Goal: Task Accomplishment & Management: Manage account settings

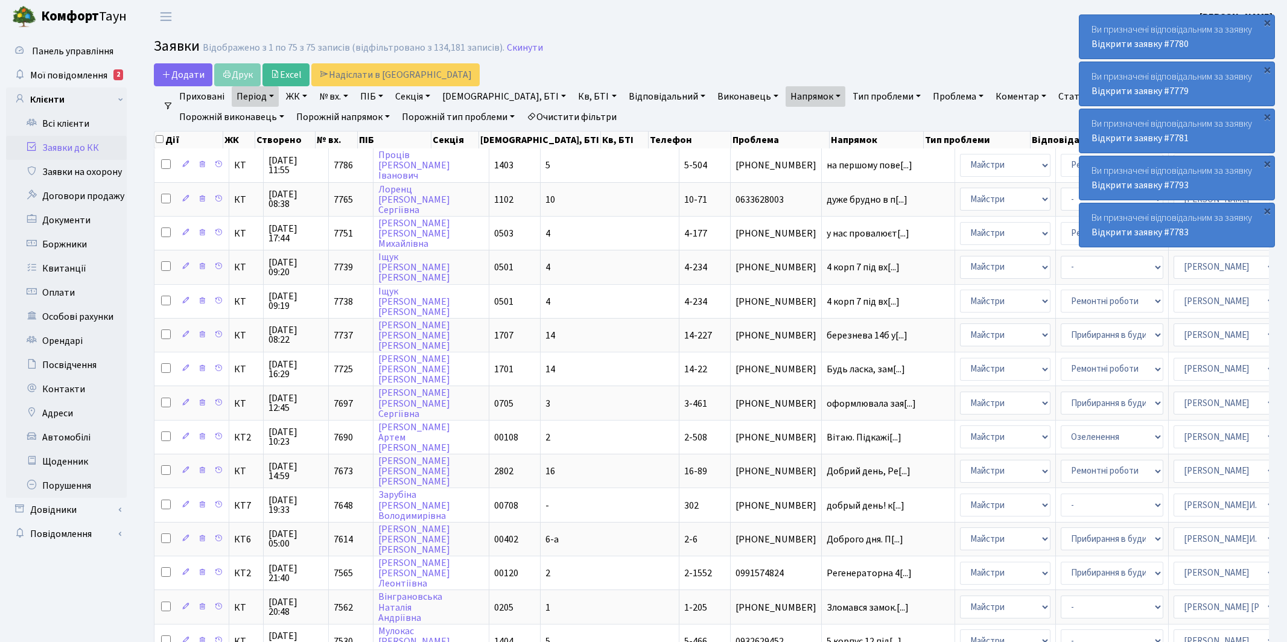
select select "250"
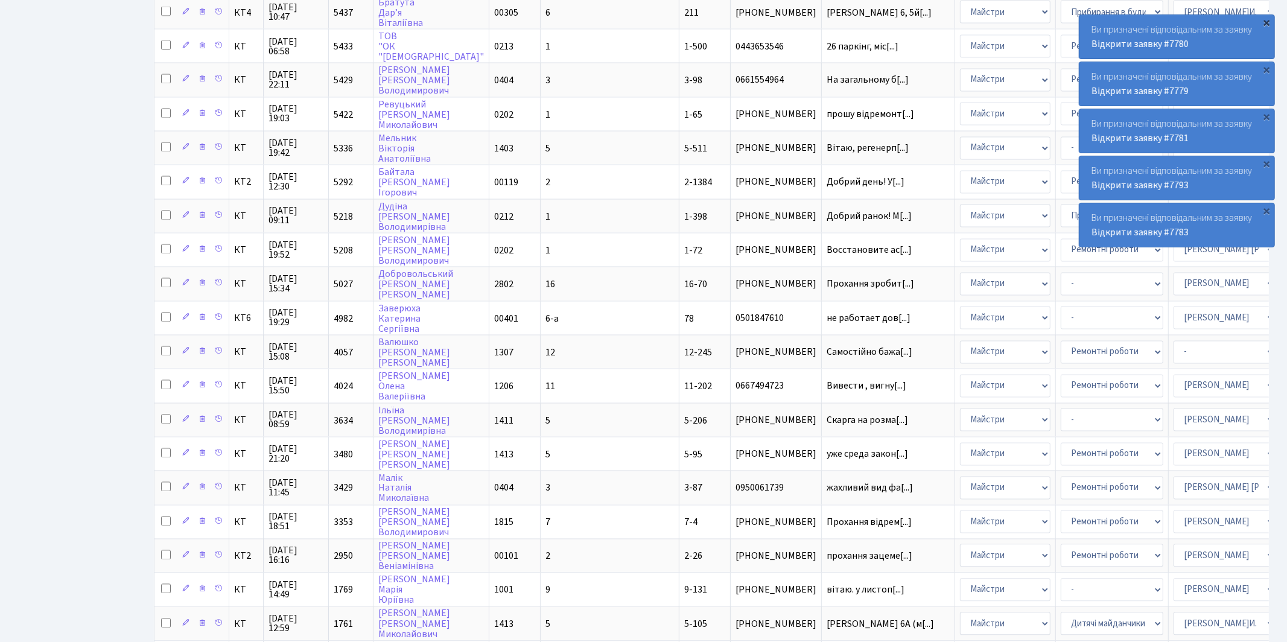
click at [1265, 22] on div "×" at bounding box center [1267, 22] width 12 height 12
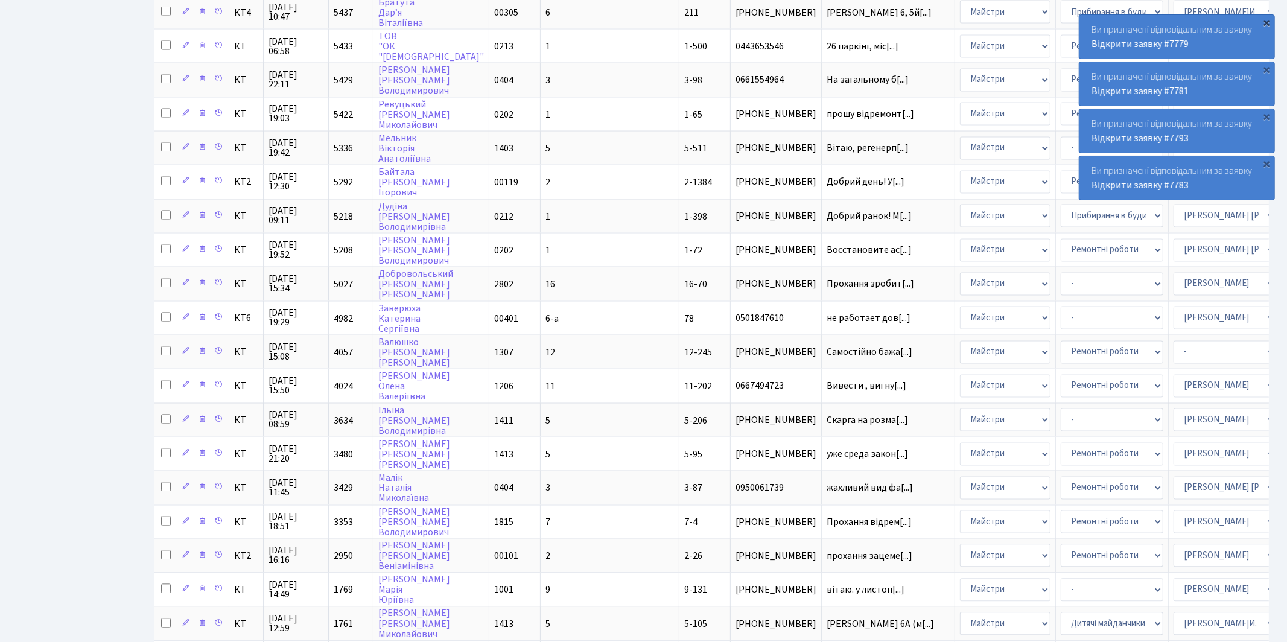
click at [1267, 25] on div "×" at bounding box center [1267, 22] width 12 height 12
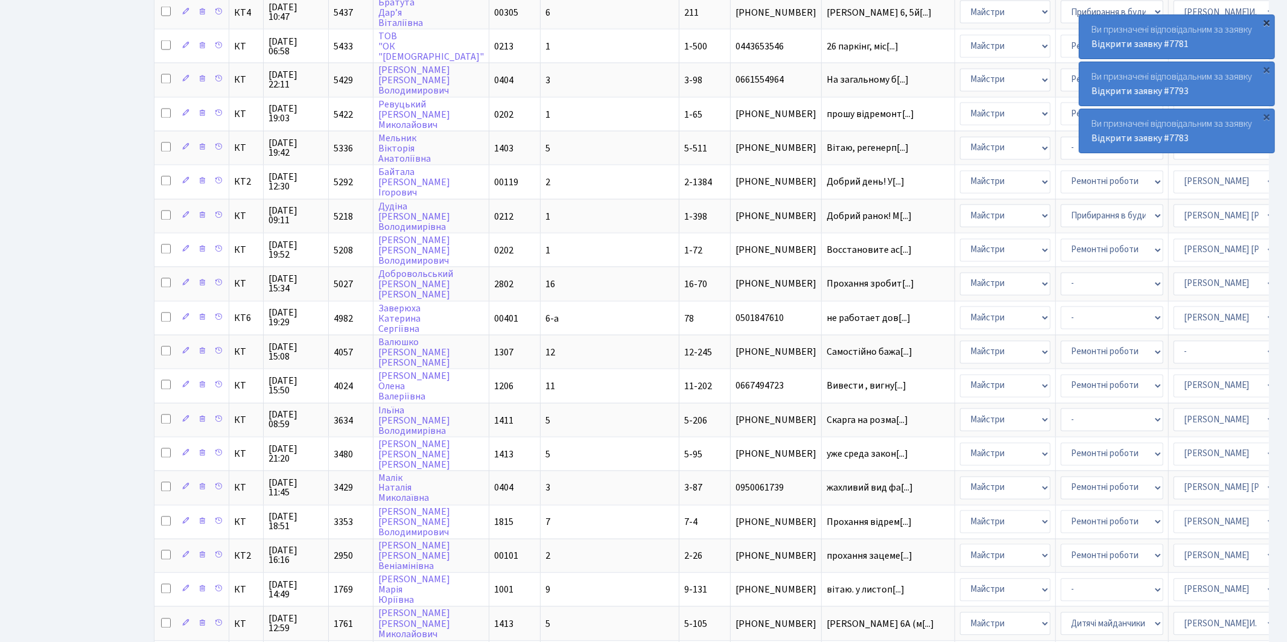
click at [1269, 24] on div "×" at bounding box center [1267, 22] width 12 height 12
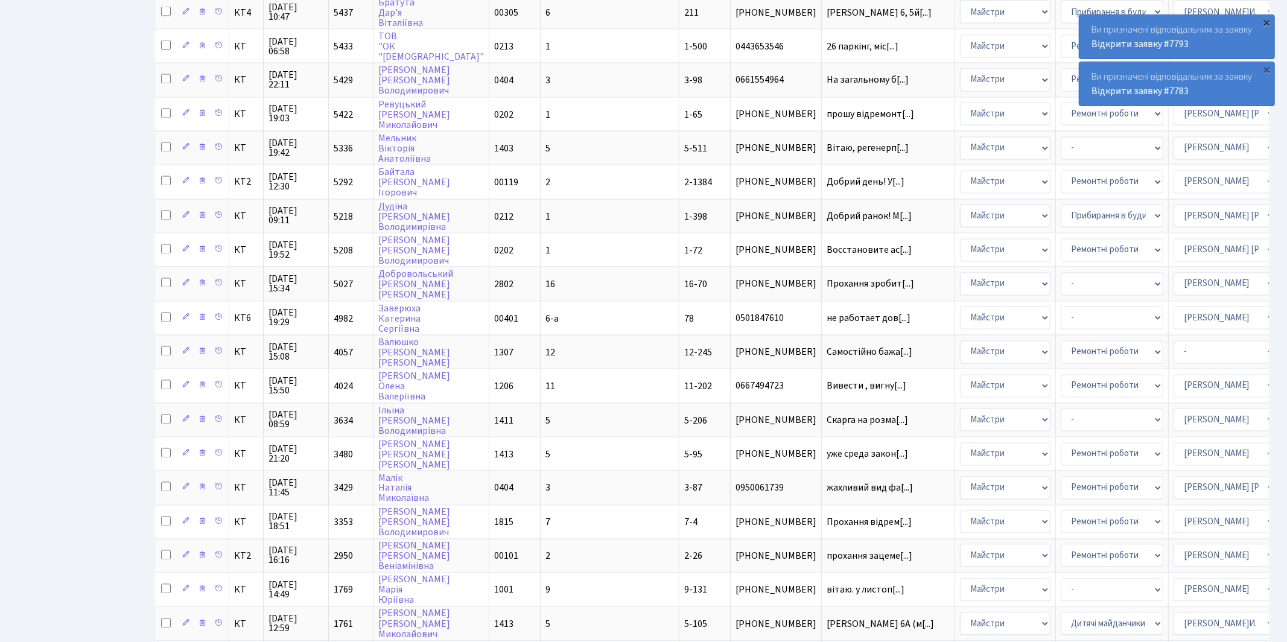
click at [1268, 24] on div "×" at bounding box center [1267, 22] width 12 height 12
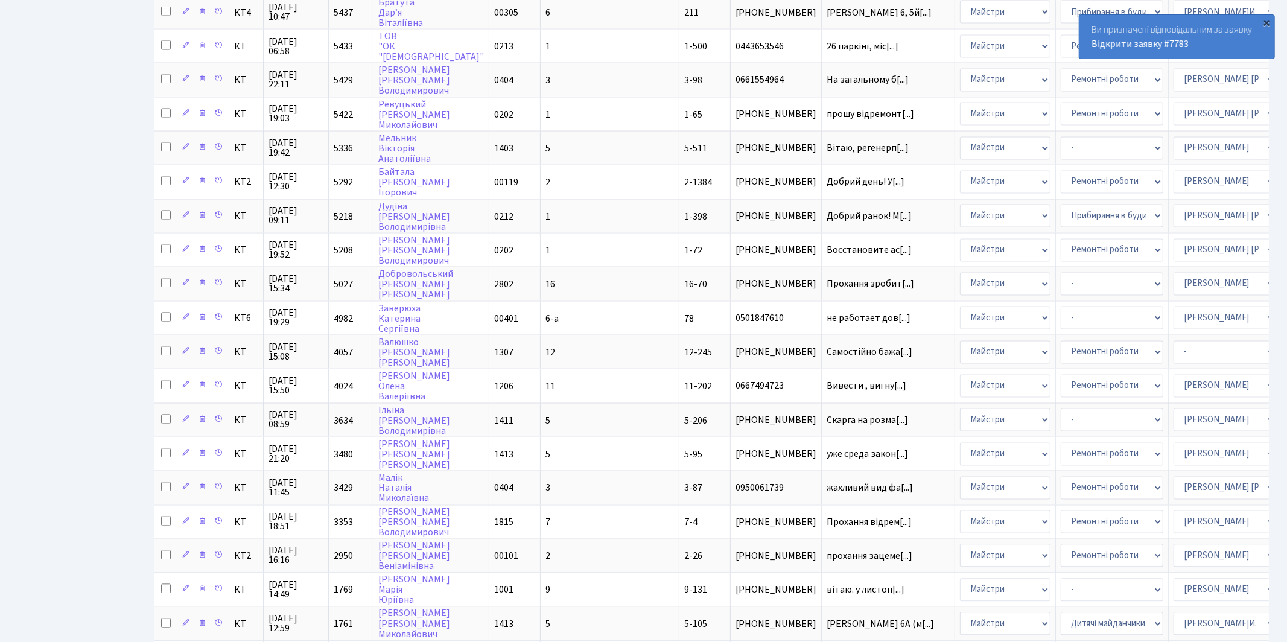
click at [1267, 24] on div "×" at bounding box center [1267, 22] width 12 height 12
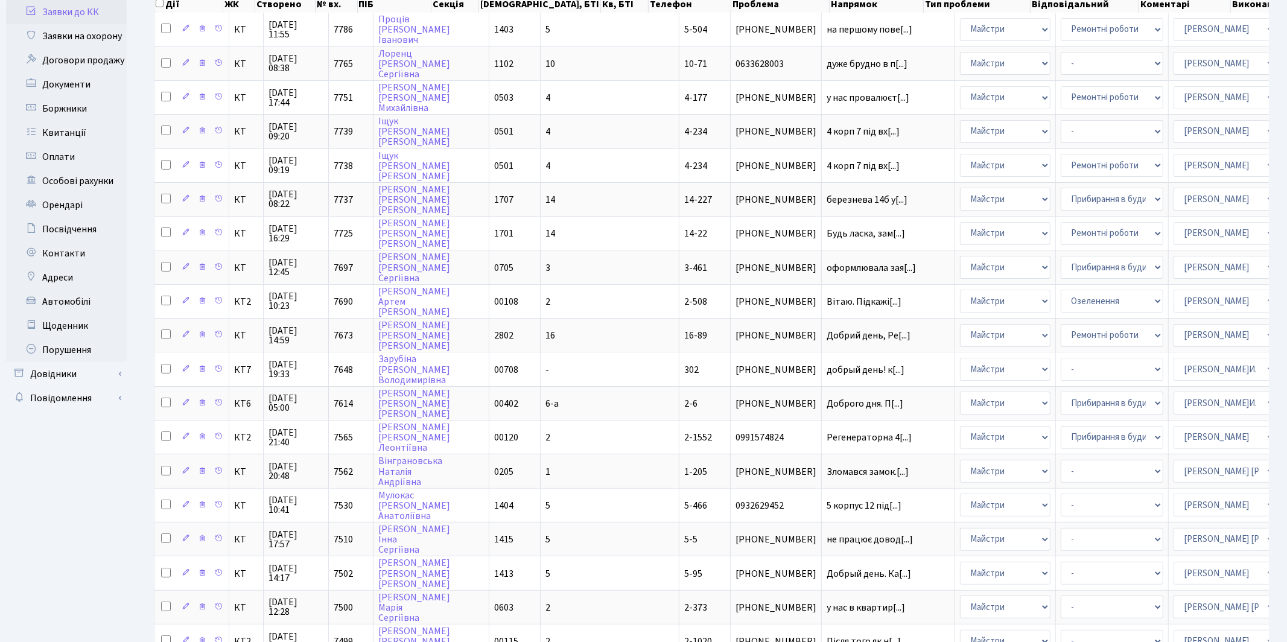
scroll to position [0, 0]
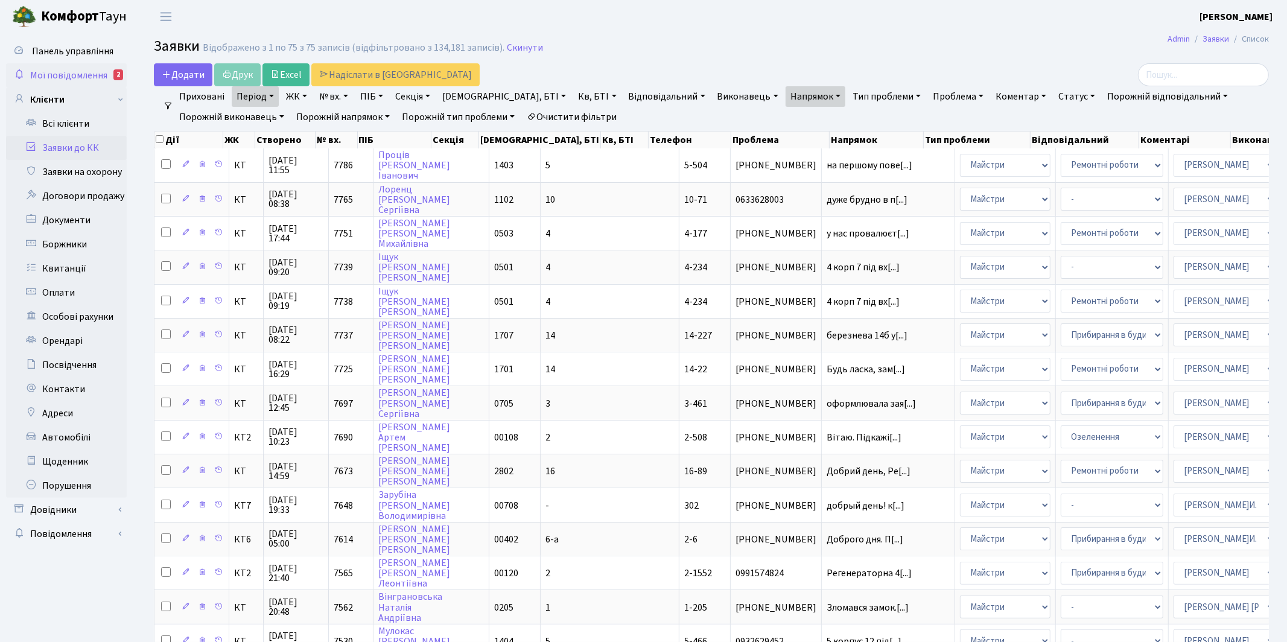
click at [63, 72] on span "Мої повідомлення" at bounding box center [68, 75] width 77 height 13
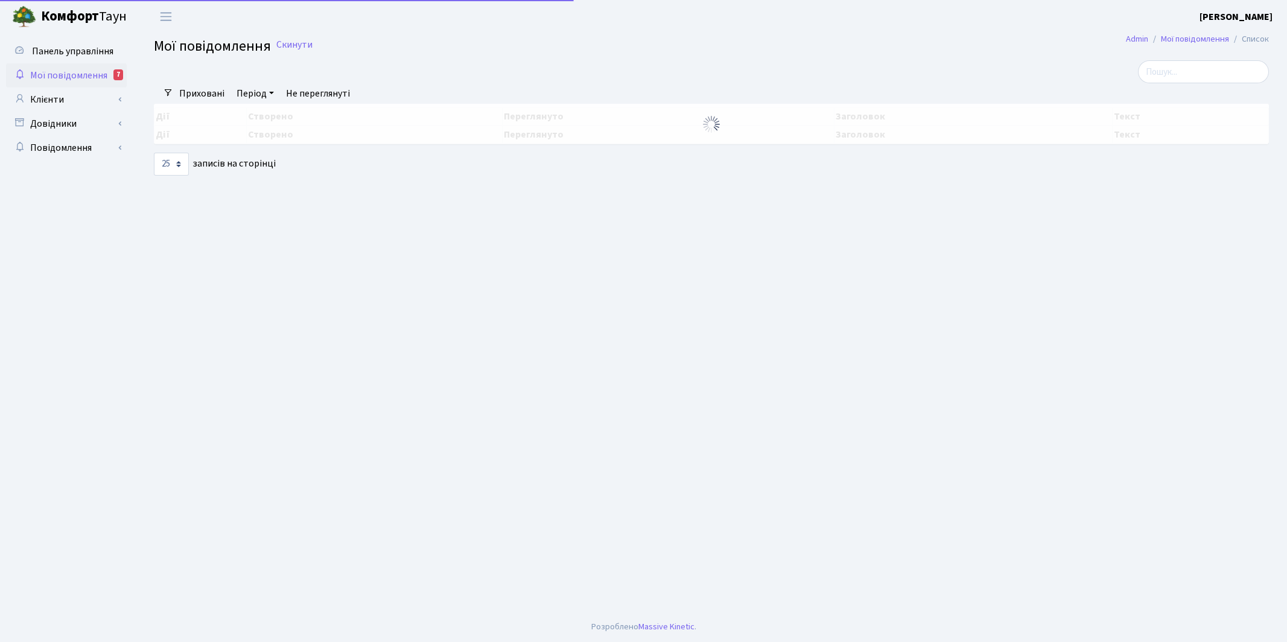
select select "25"
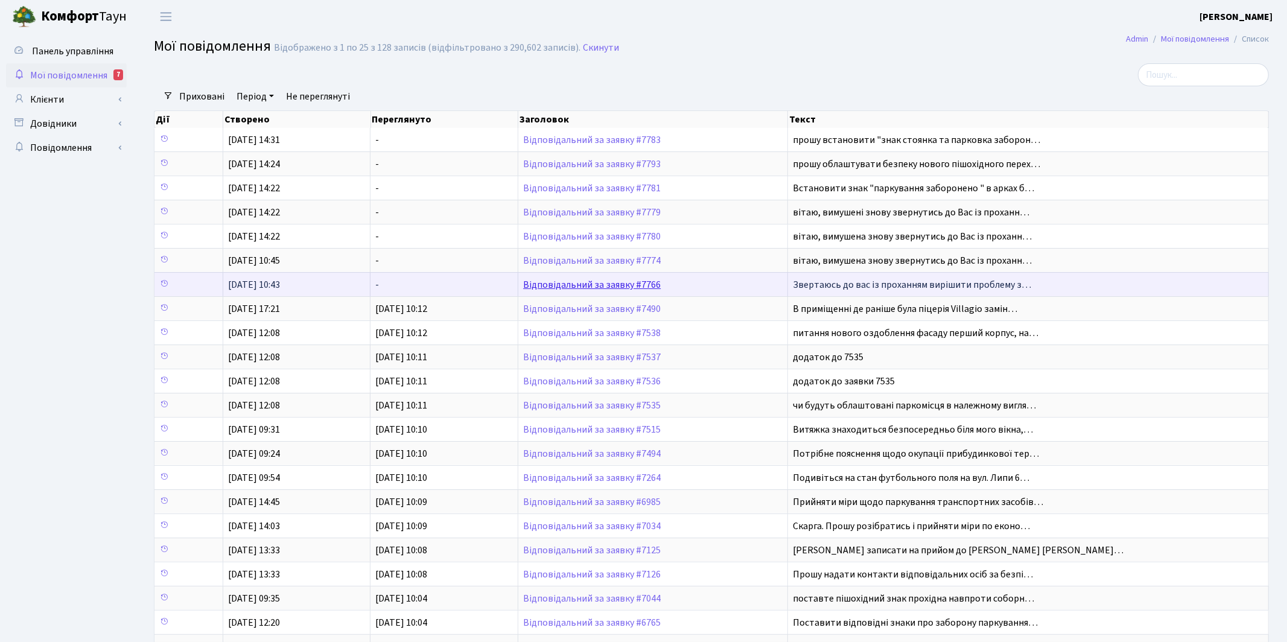
click at [602, 287] on link "Відповідальний за заявку #7766" at bounding box center [592, 284] width 138 height 13
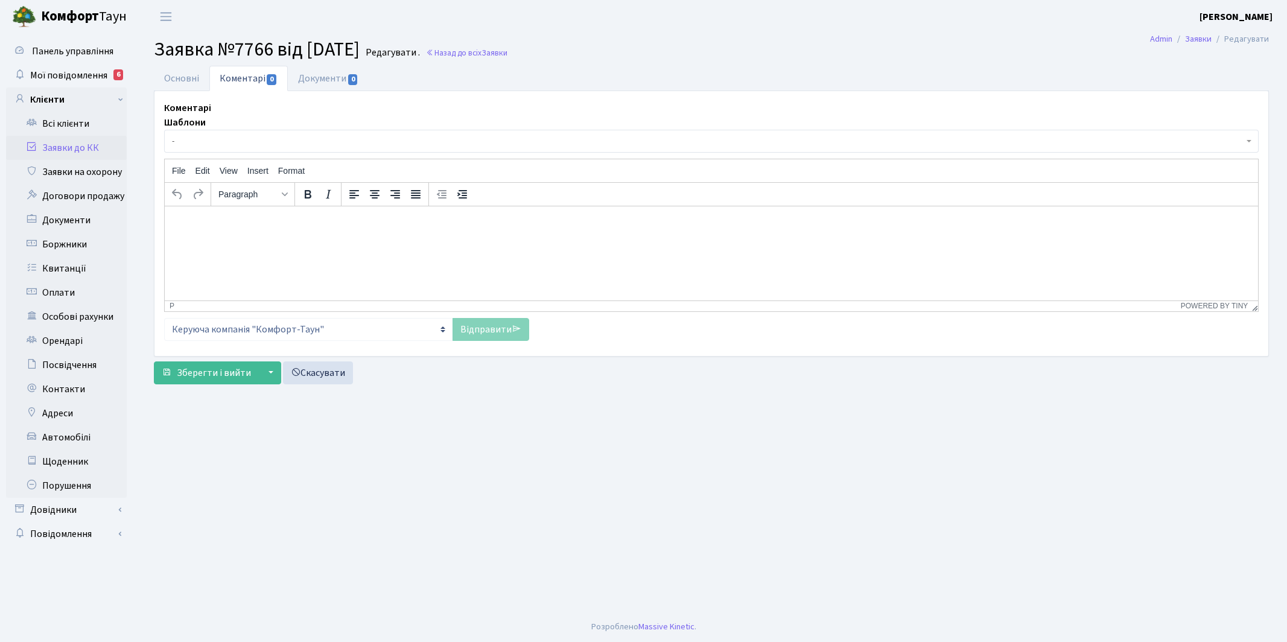
select select "19000"
select select "55"
click at [183, 76] on link "Основні" at bounding box center [182, 78] width 56 height 25
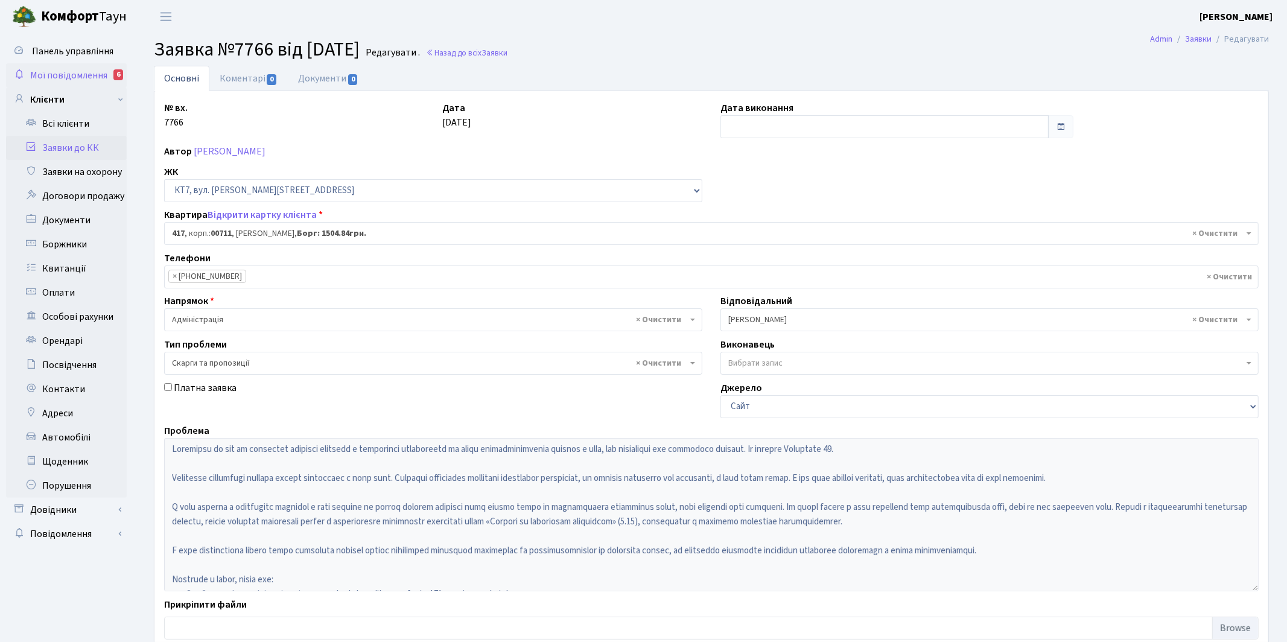
click at [62, 77] on span "Мої повідомлення" at bounding box center [68, 75] width 77 height 13
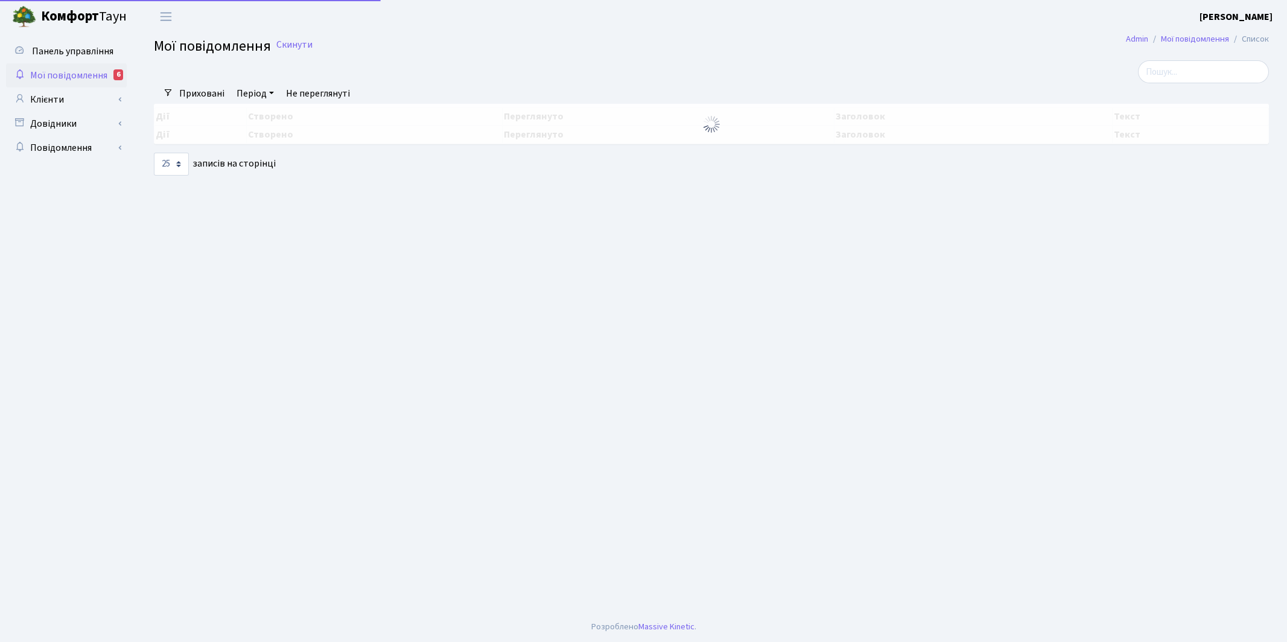
select select "25"
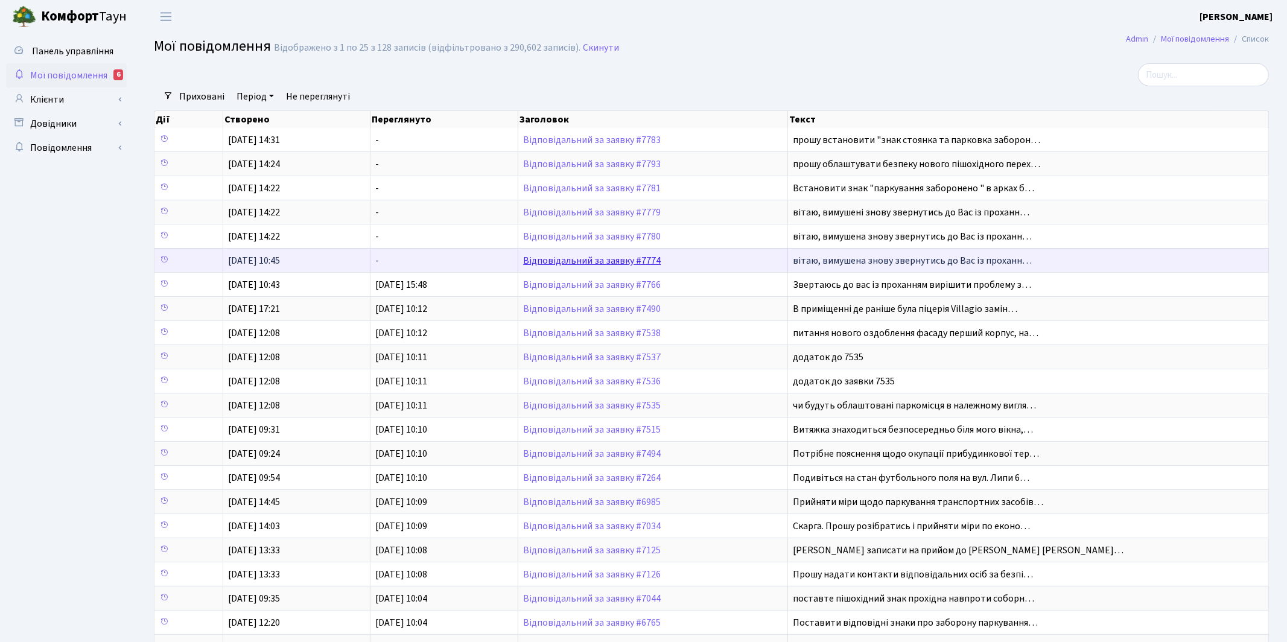
click at [579, 261] on link "Відповідальний за заявку #7774" at bounding box center [592, 260] width 138 height 13
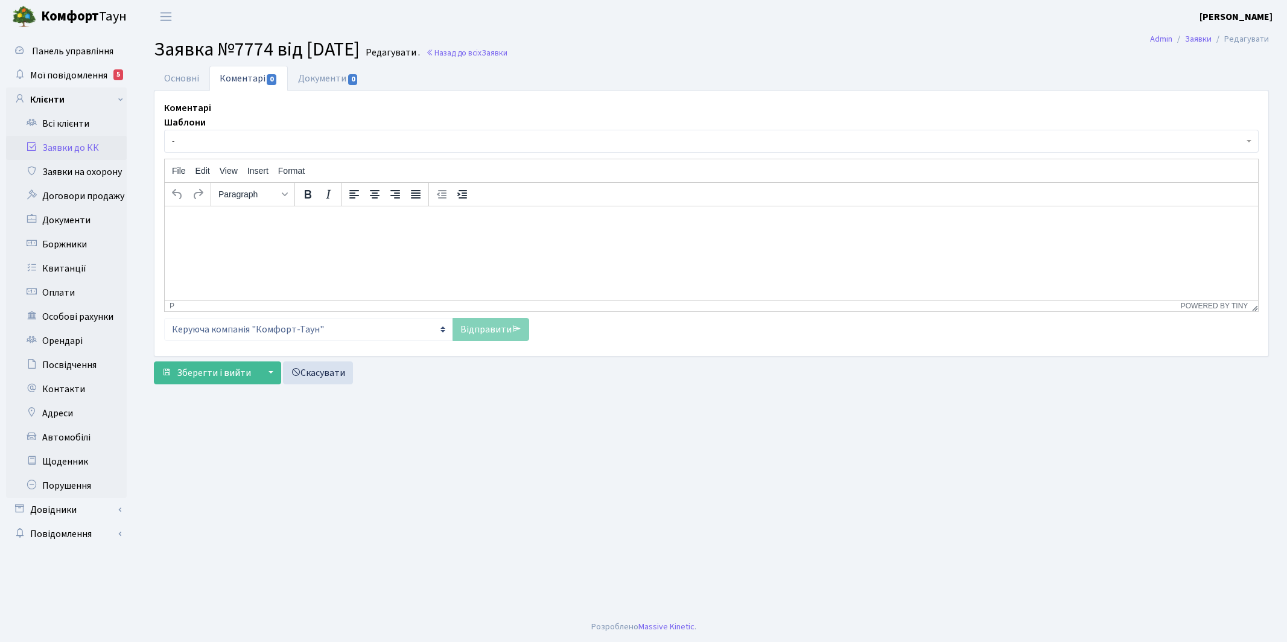
select select "18798"
select select "66"
click at [175, 74] on link "Основні" at bounding box center [182, 78] width 56 height 25
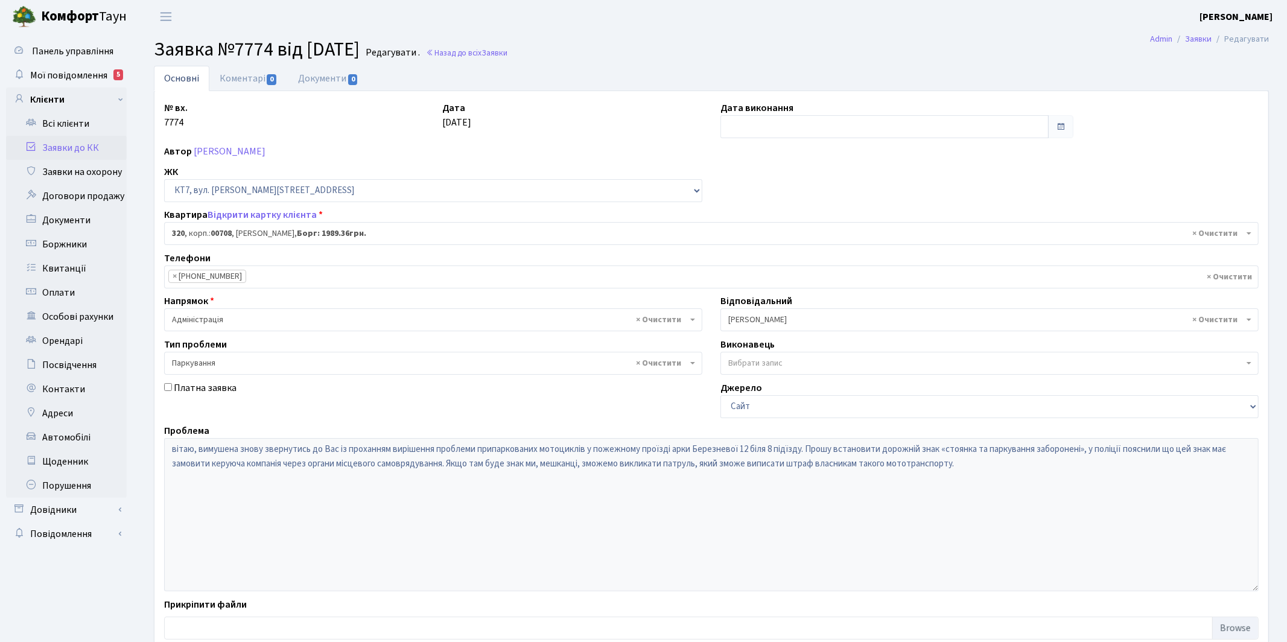
click at [761, 320] on span "× Якін Іван" at bounding box center [985, 320] width 515 height 12
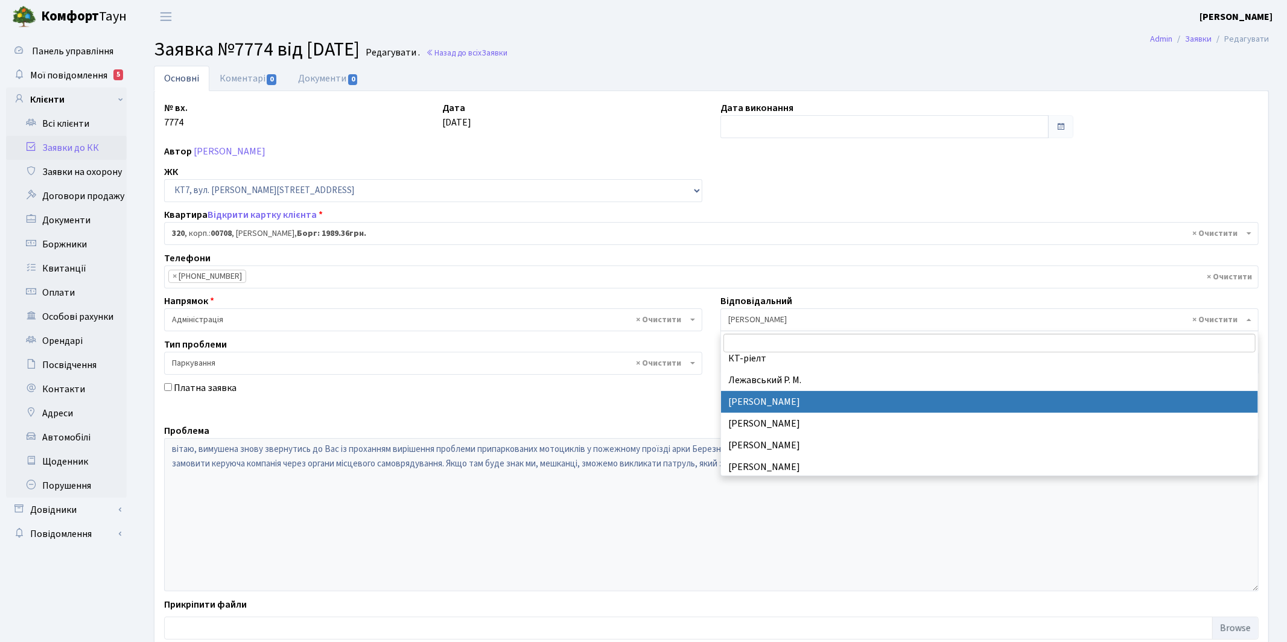
scroll to position [322, 0]
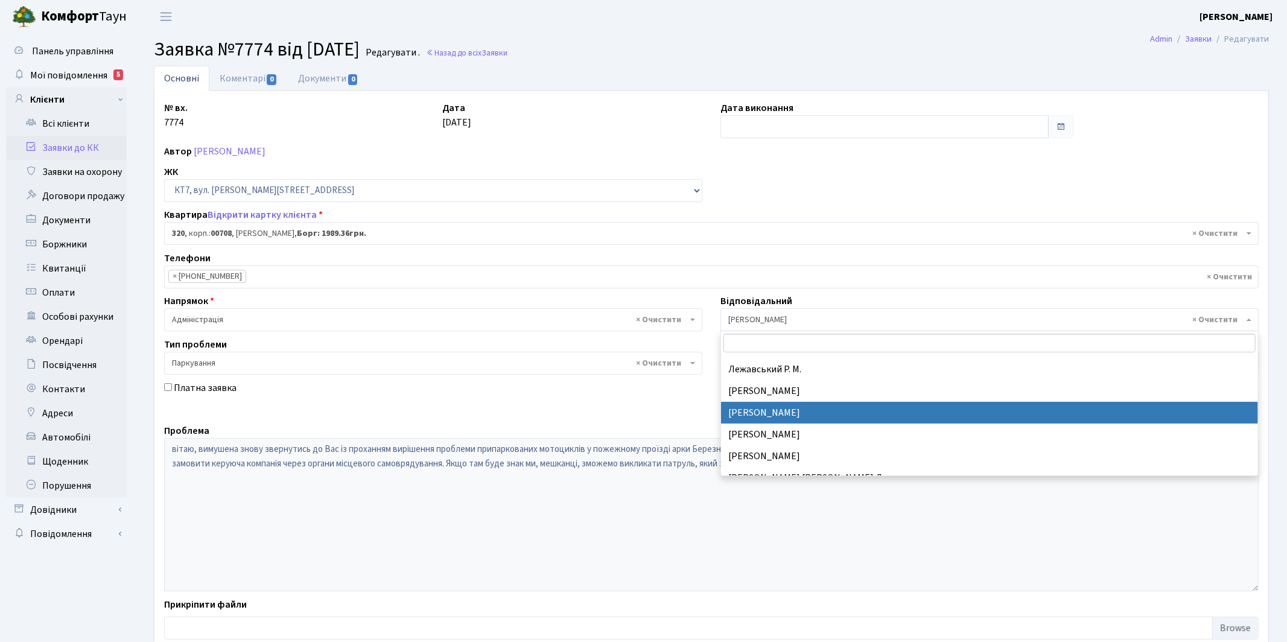
select select "25"
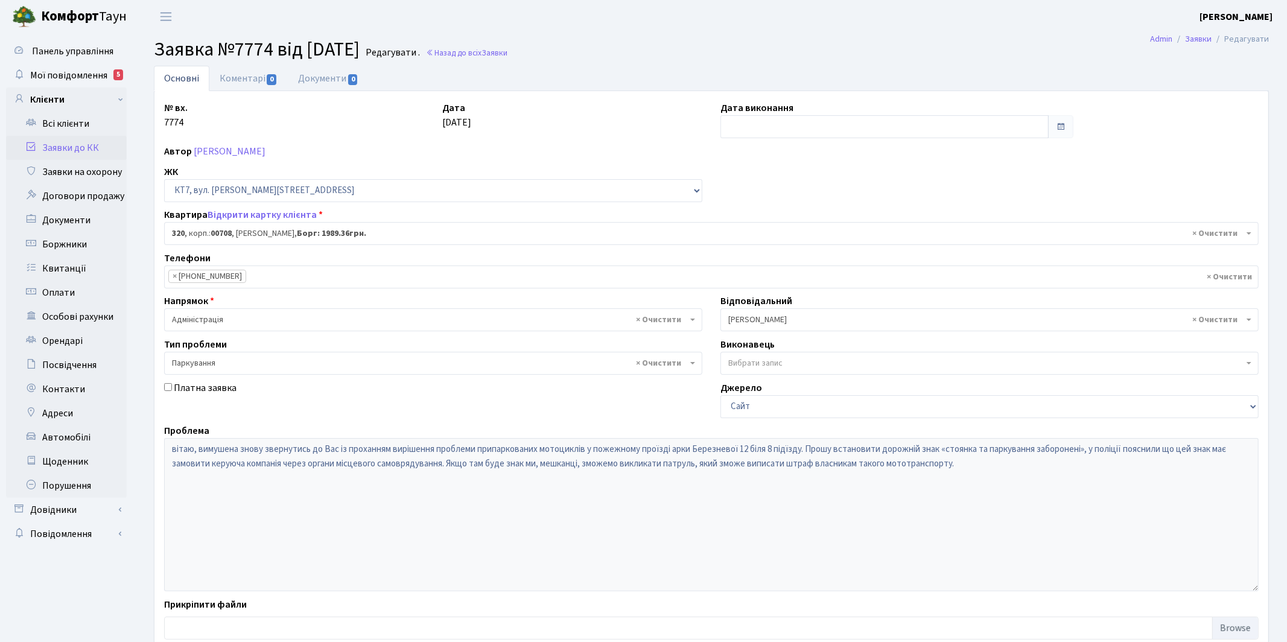
scroll to position [77, 0]
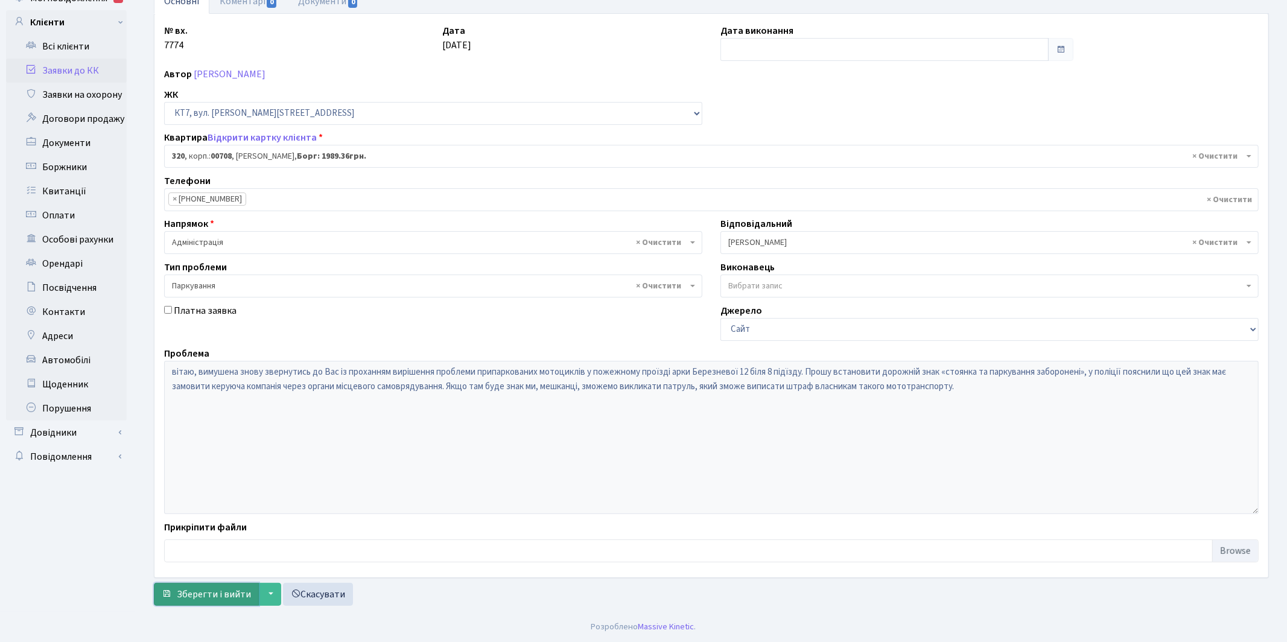
click at [199, 594] on span "Зберегти і вийти" at bounding box center [214, 594] width 74 height 13
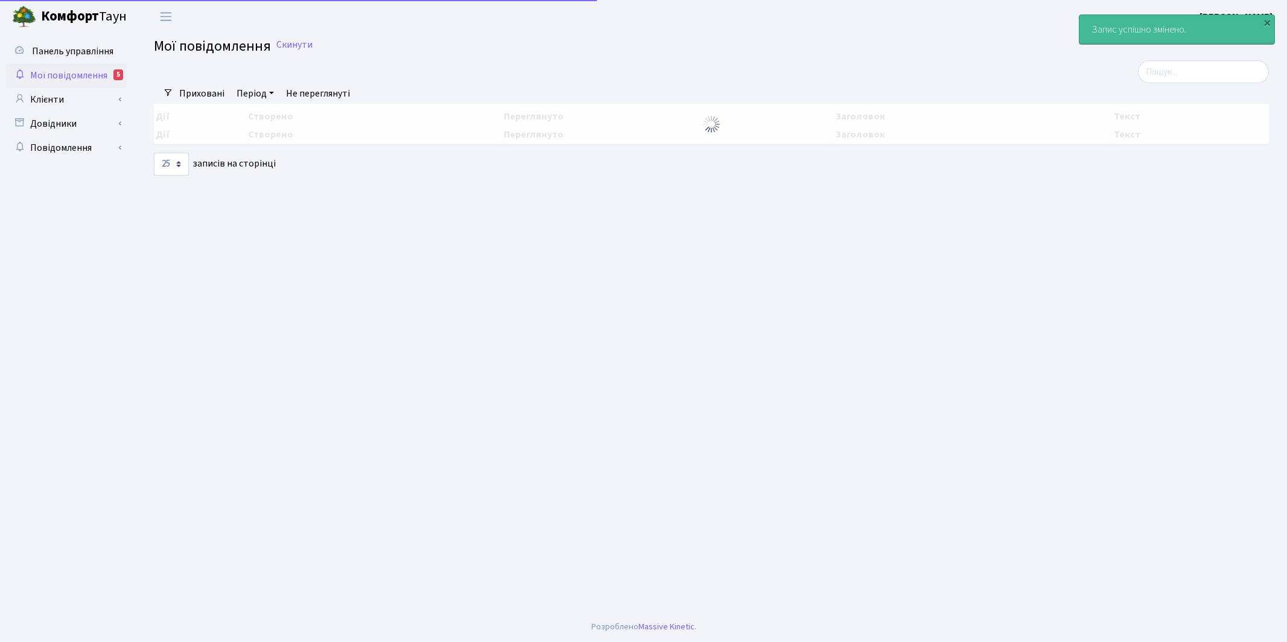
select select "25"
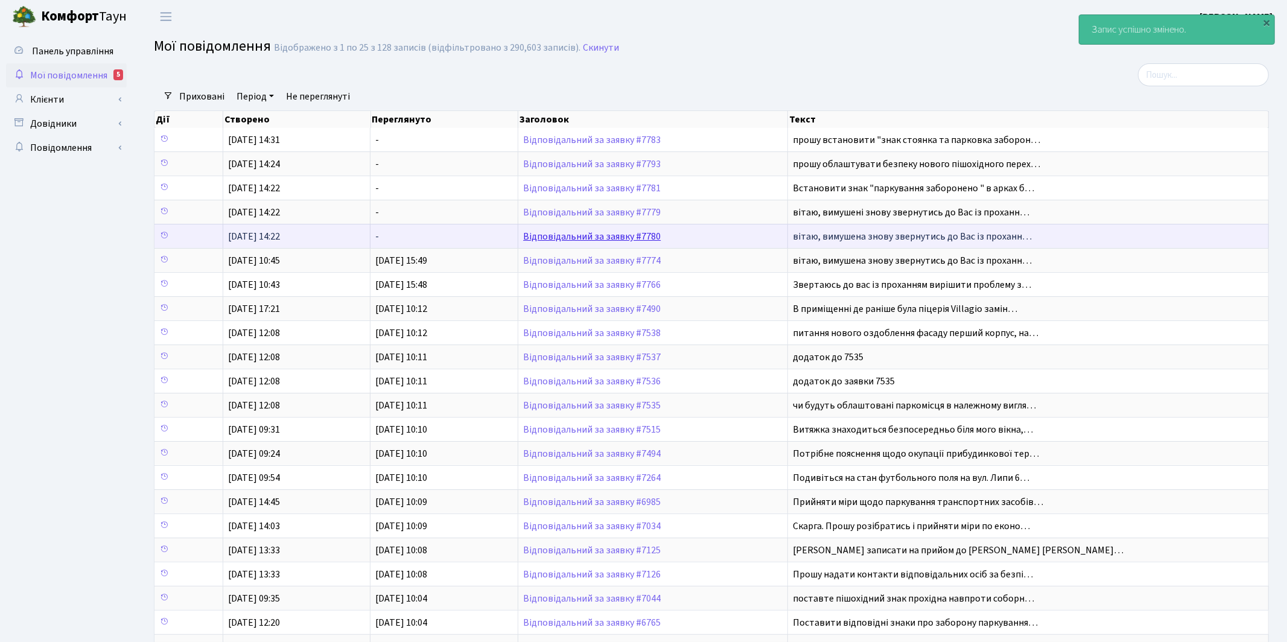
click at [590, 234] on link "Відповідальний за заявку #7780" at bounding box center [592, 236] width 138 height 13
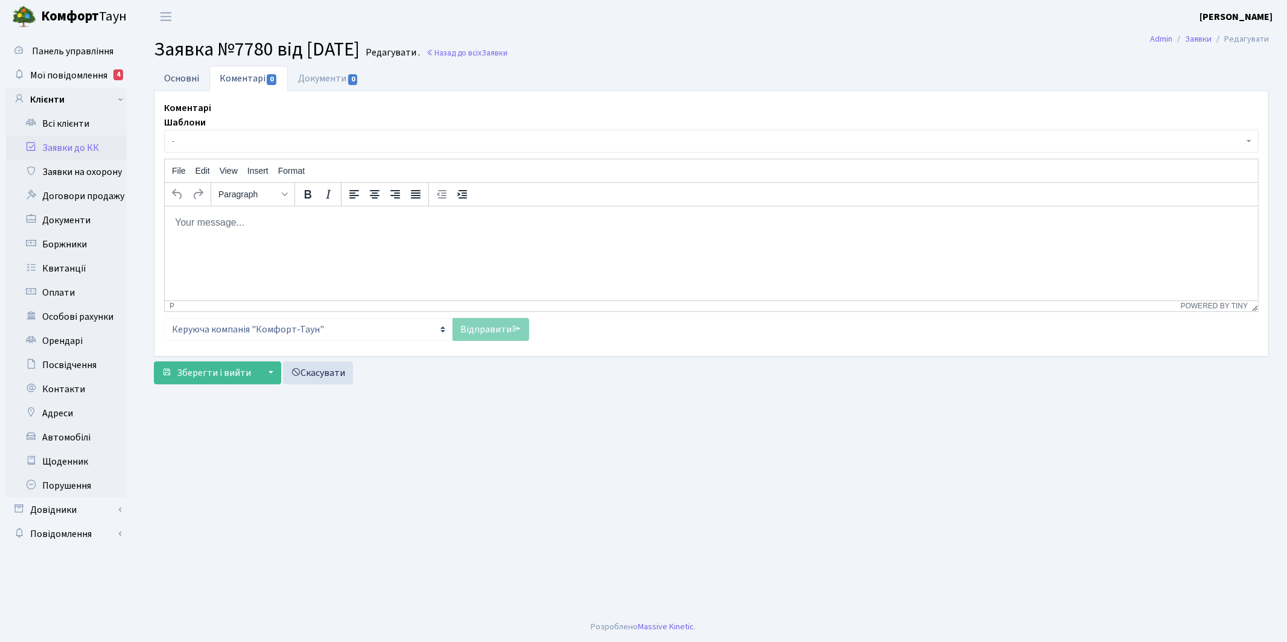
click at [176, 75] on link "Основні" at bounding box center [182, 78] width 56 height 25
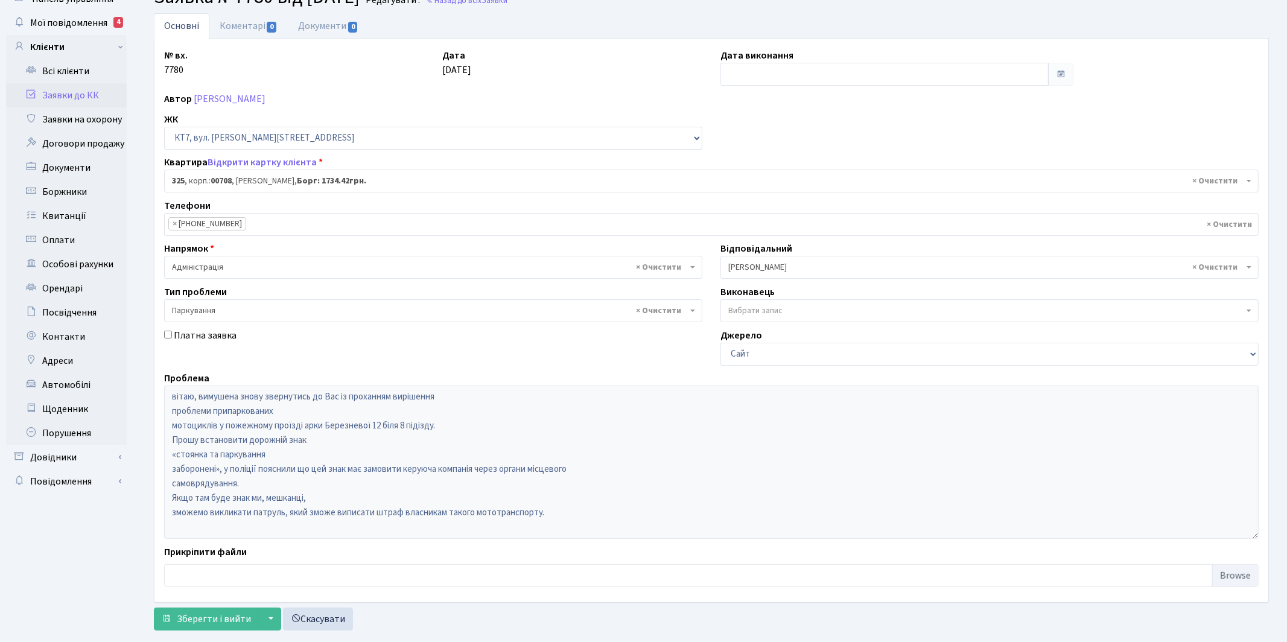
scroll to position [53, 0]
click at [745, 266] on span "× Якін Іван" at bounding box center [985, 267] width 515 height 12
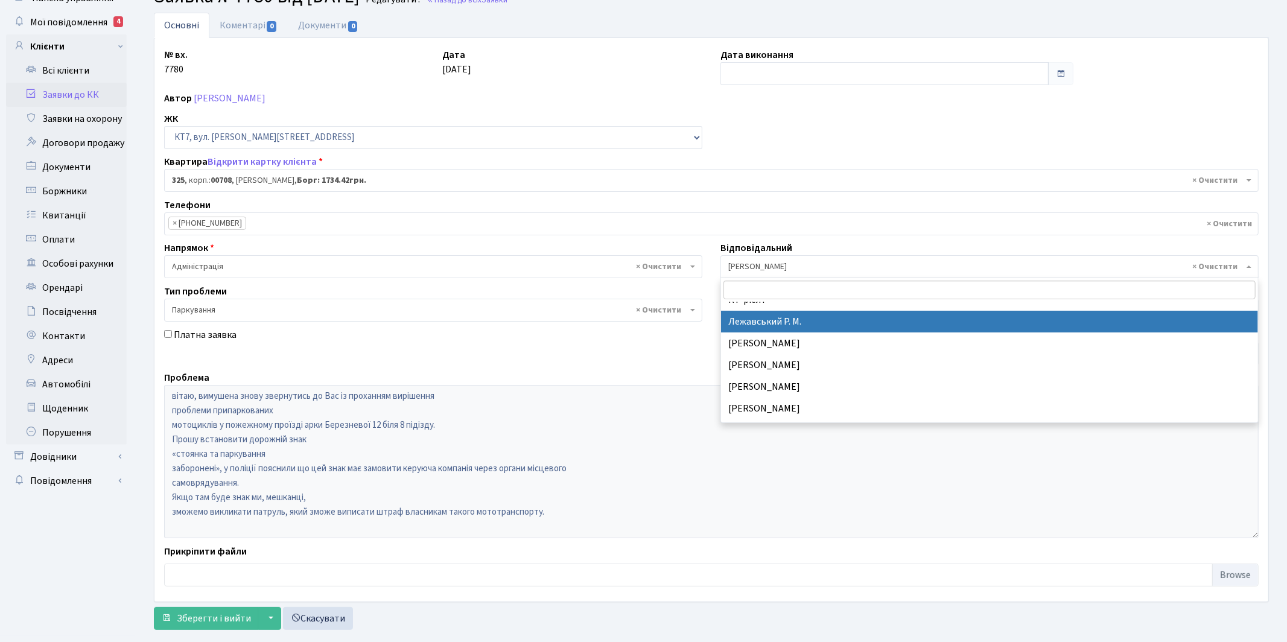
scroll to position [317, 0]
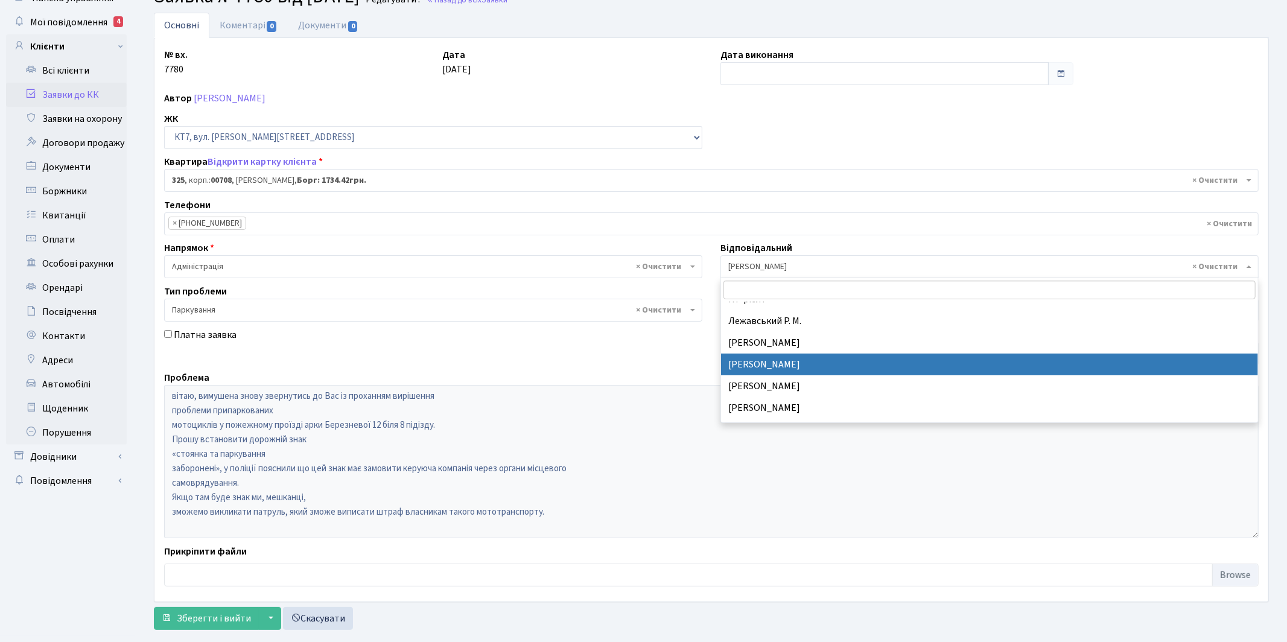
select select "25"
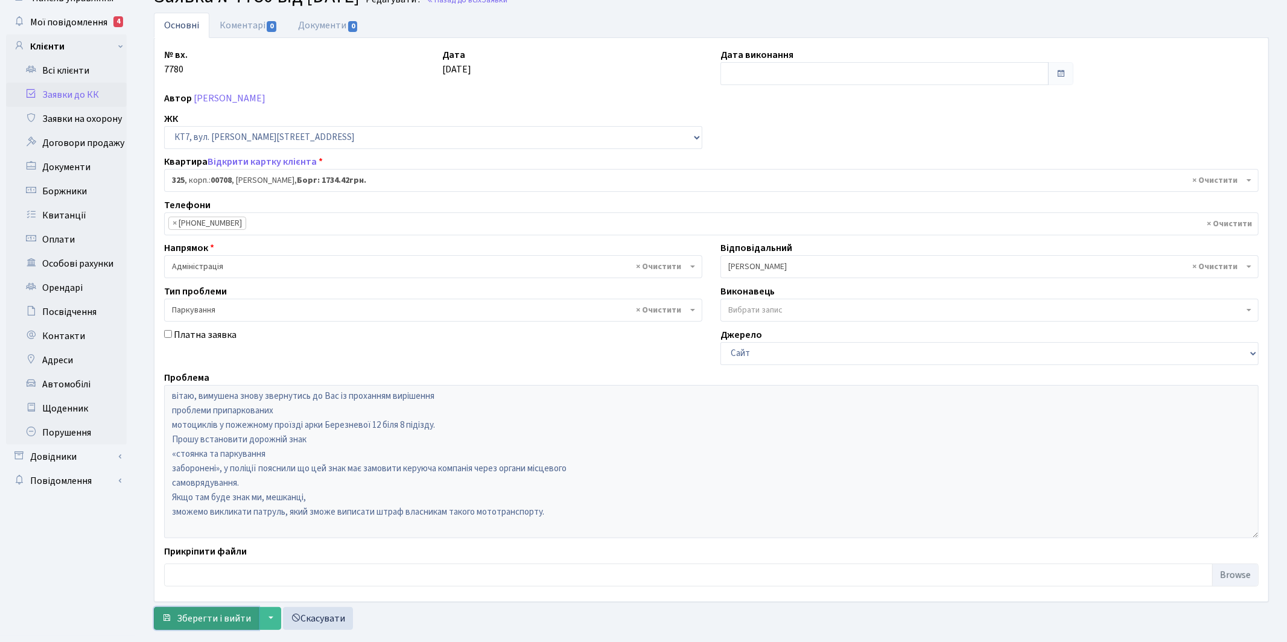
click at [196, 613] on span "Зберегти і вийти" at bounding box center [214, 618] width 74 height 13
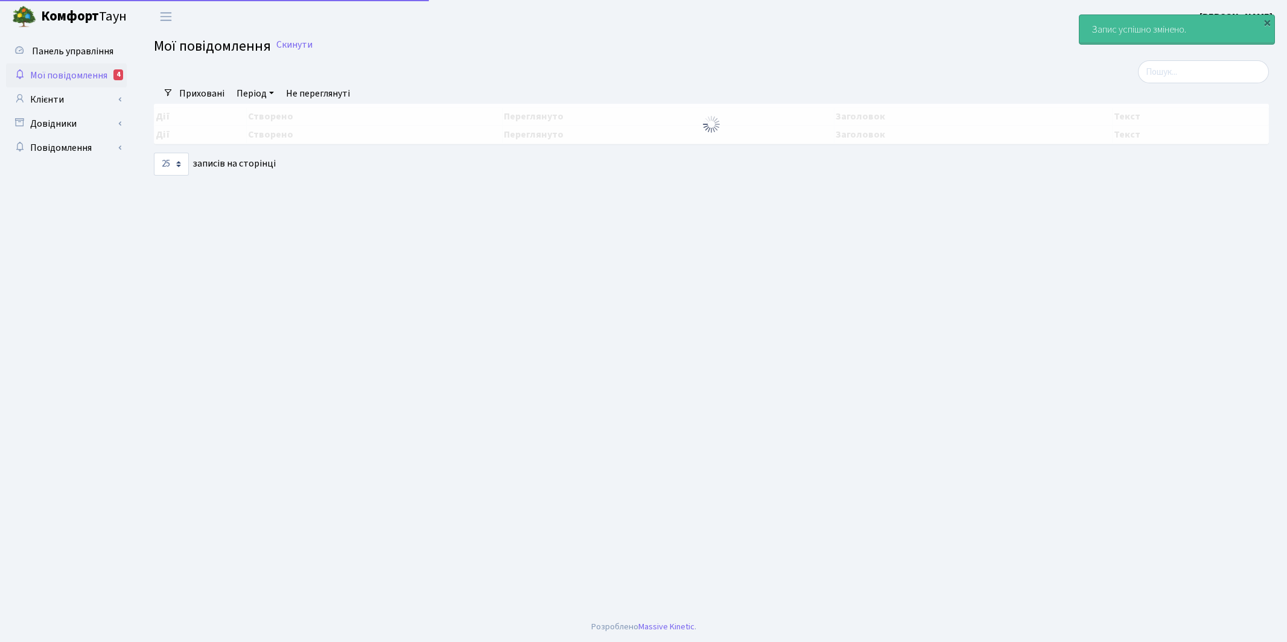
select select "25"
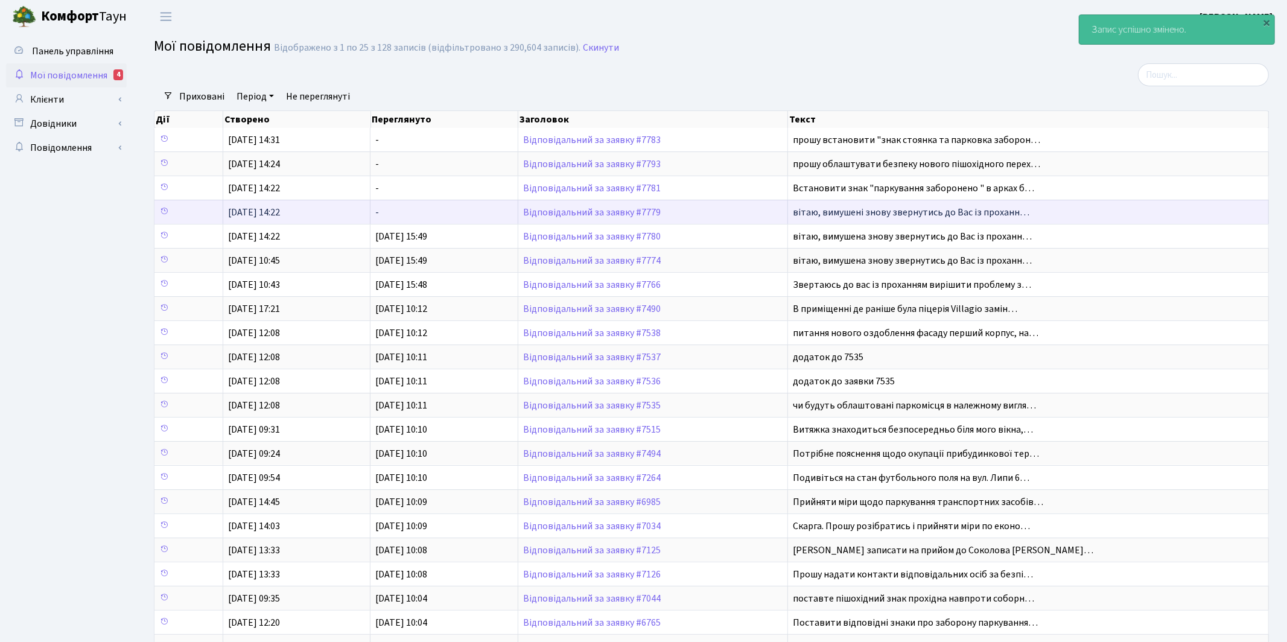
click at [556, 207] on td "Відповідальний за заявку #7779" at bounding box center [653, 212] width 270 height 24
click at [552, 214] on link "Відповідальний за заявку #7779" at bounding box center [592, 212] width 138 height 13
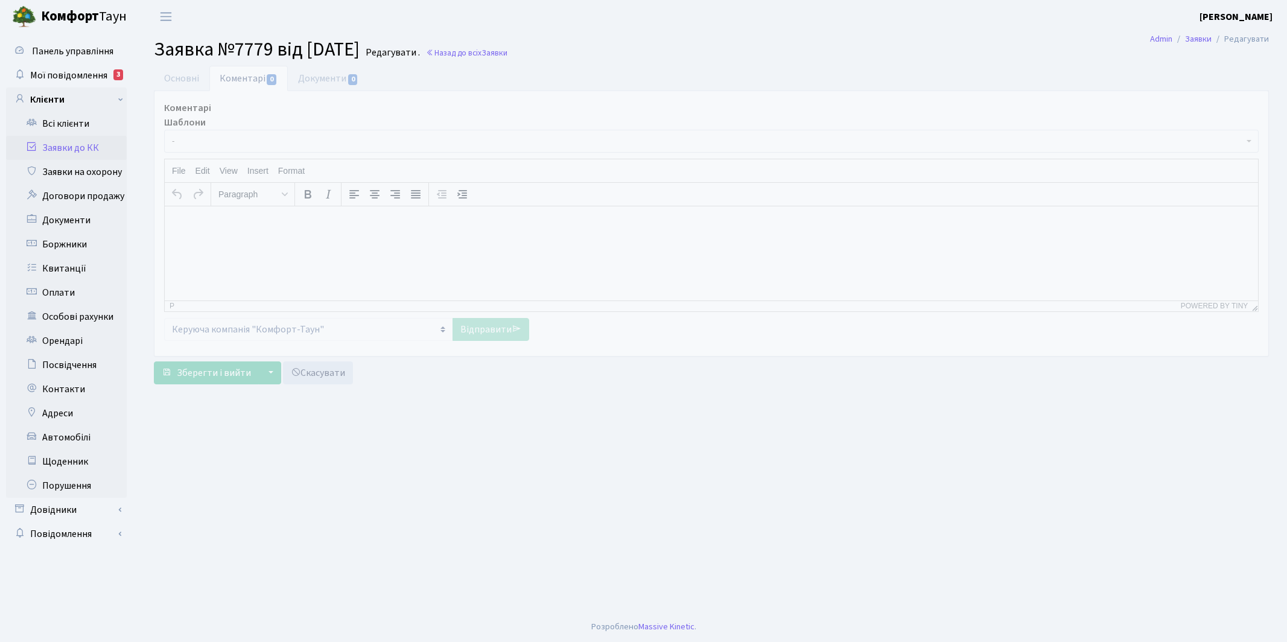
select select "18802"
select select "66"
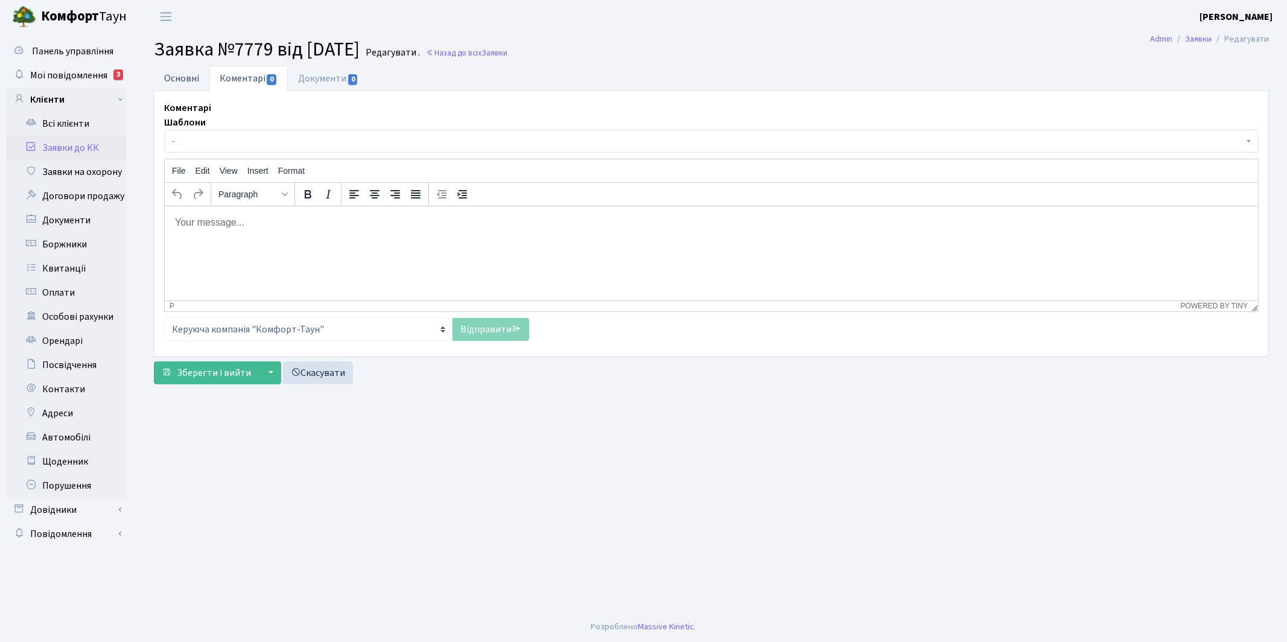
click at [176, 74] on link "Основні" at bounding box center [182, 78] width 56 height 25
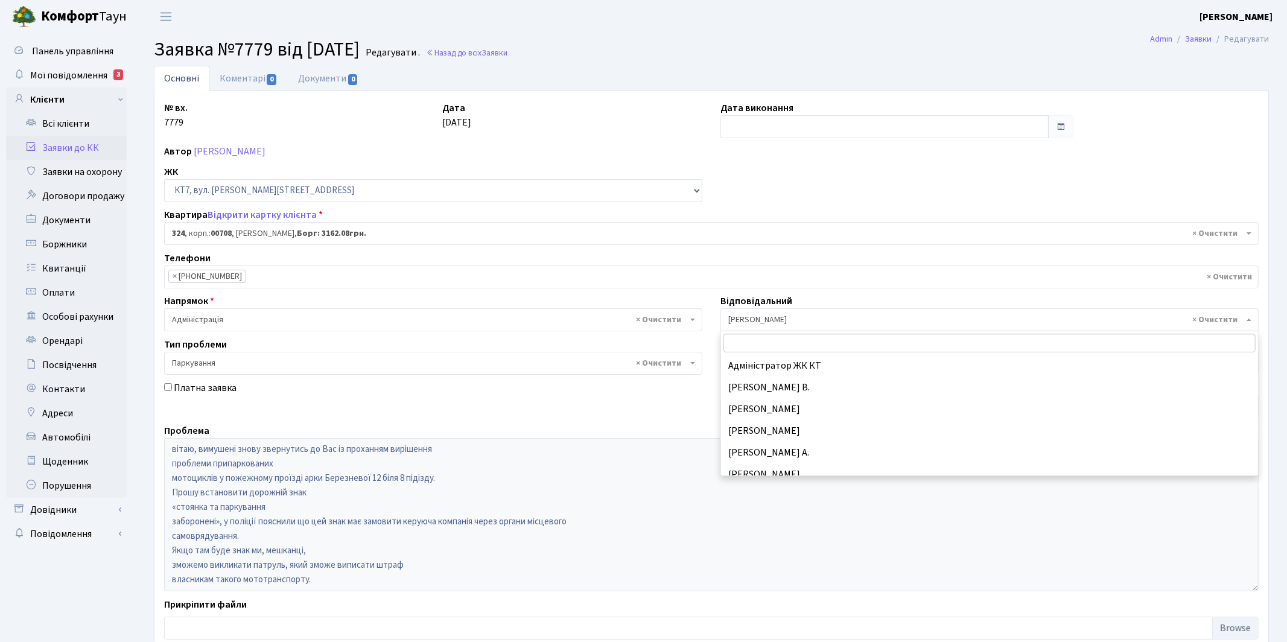
click at [760, 321] on span "× [PERSON_NAME]" at bounding box center [985, 320] width 515 height 12
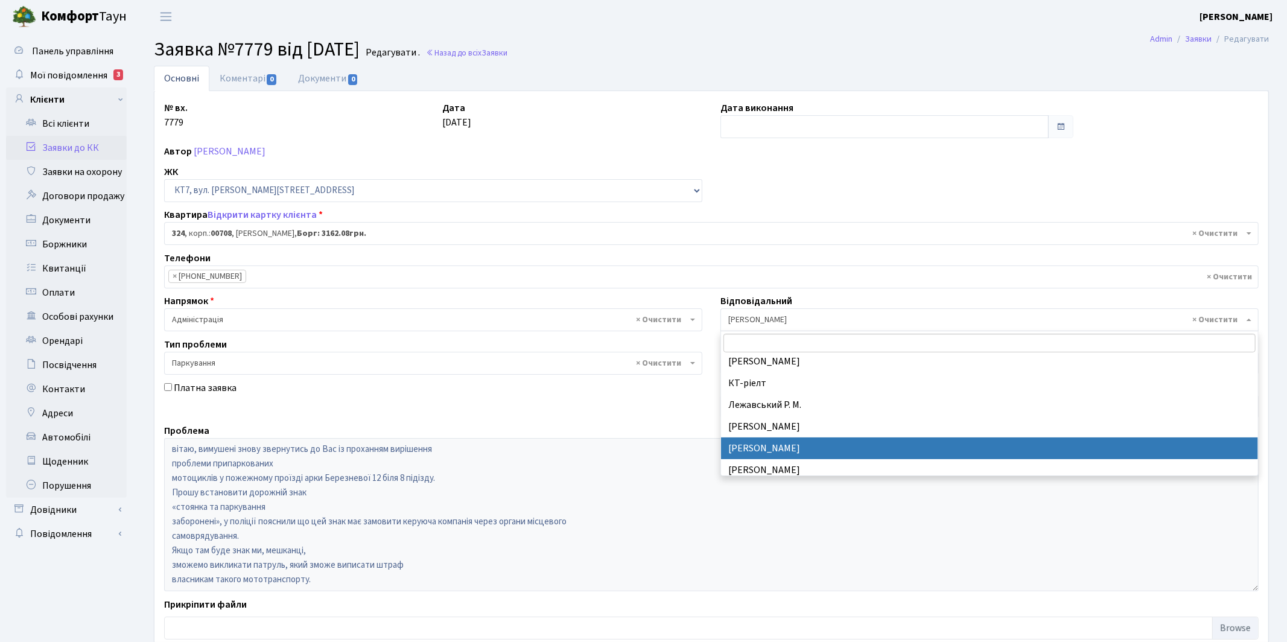
select select "25"
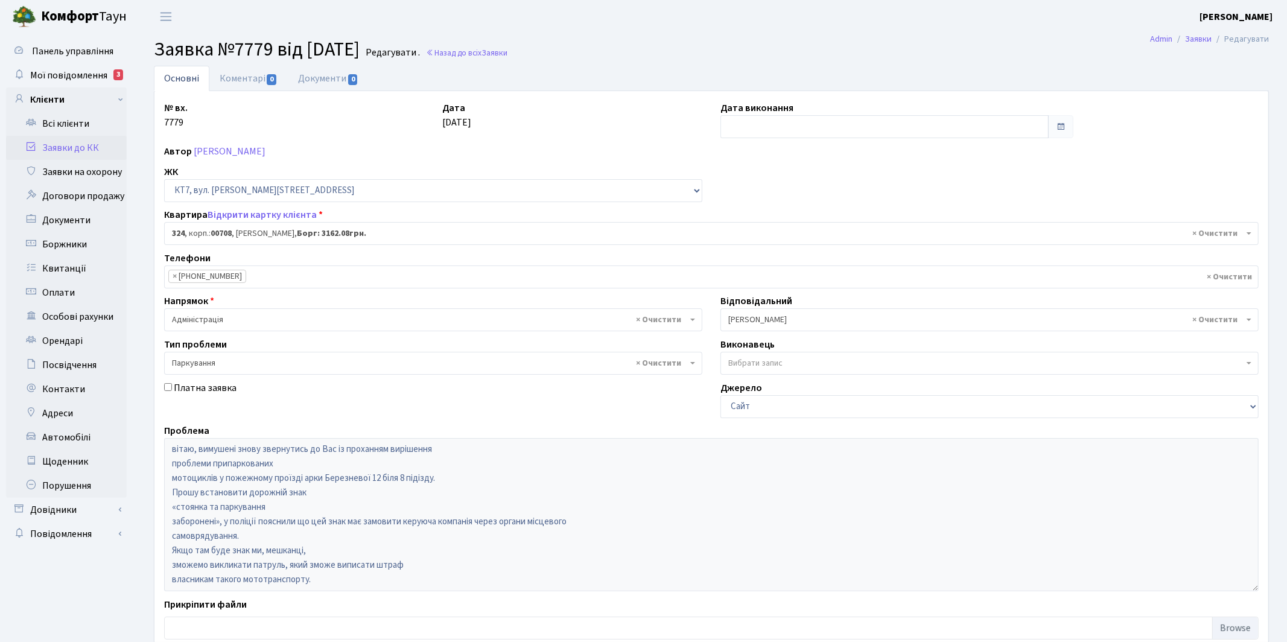
scroll to position [77, 0]
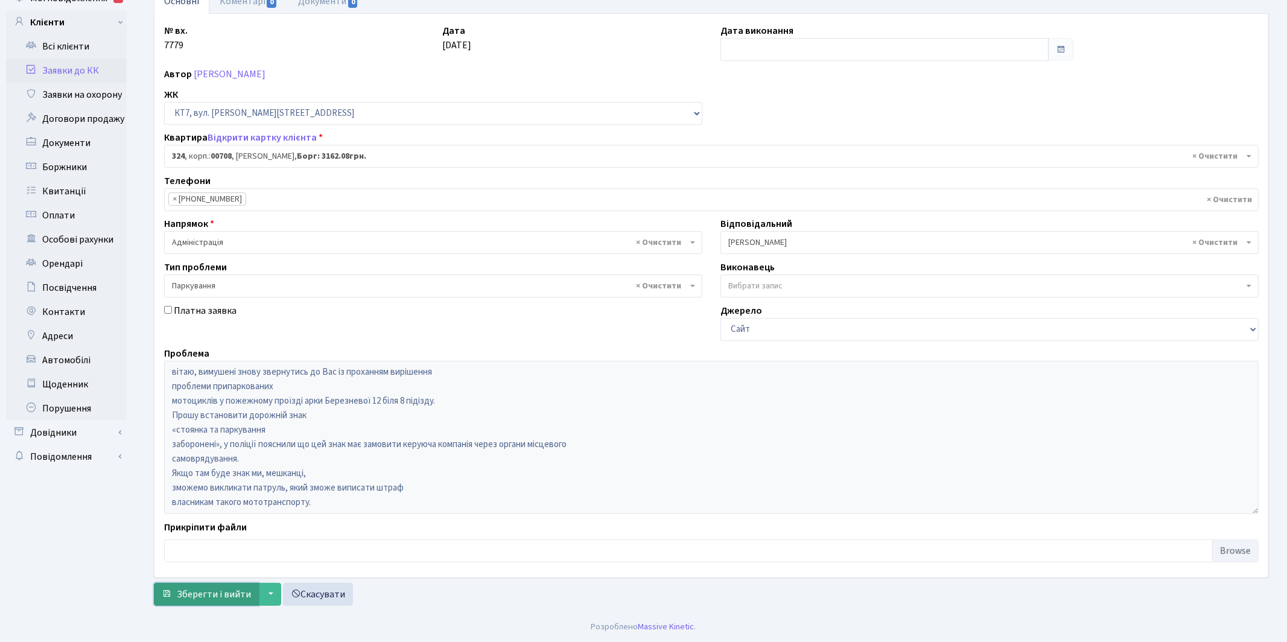
click at [194, 596] on span "Зберегти і вийти" at bounding box center [214, 594] width 74 height 13
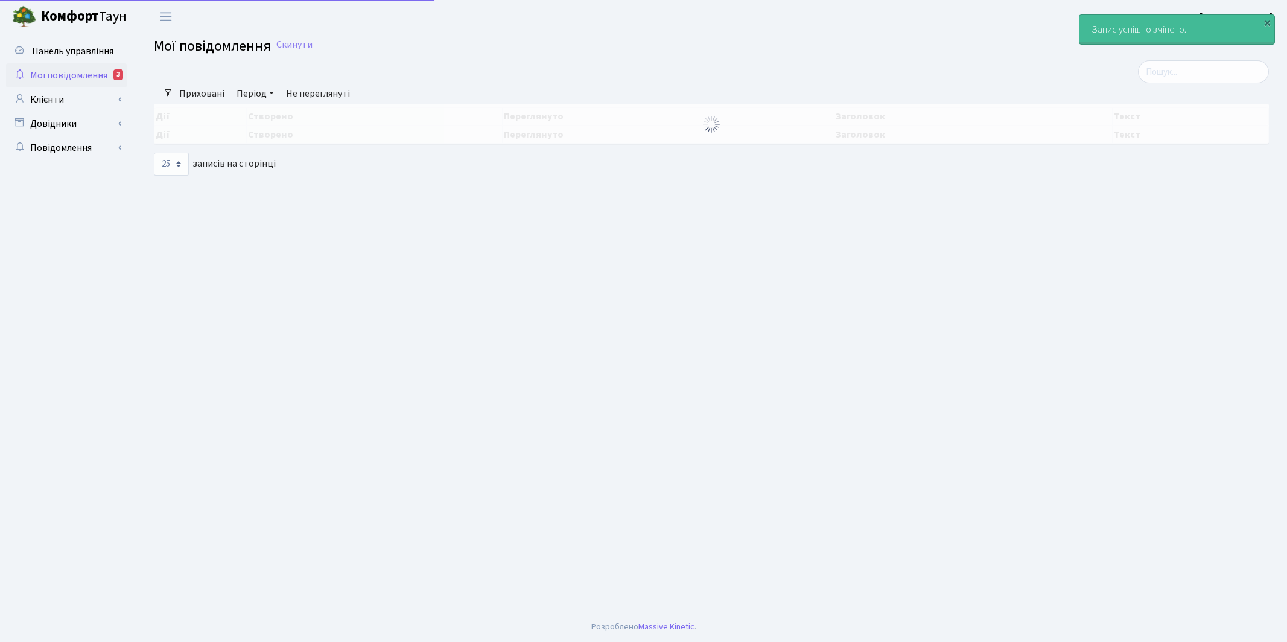
select select "25"
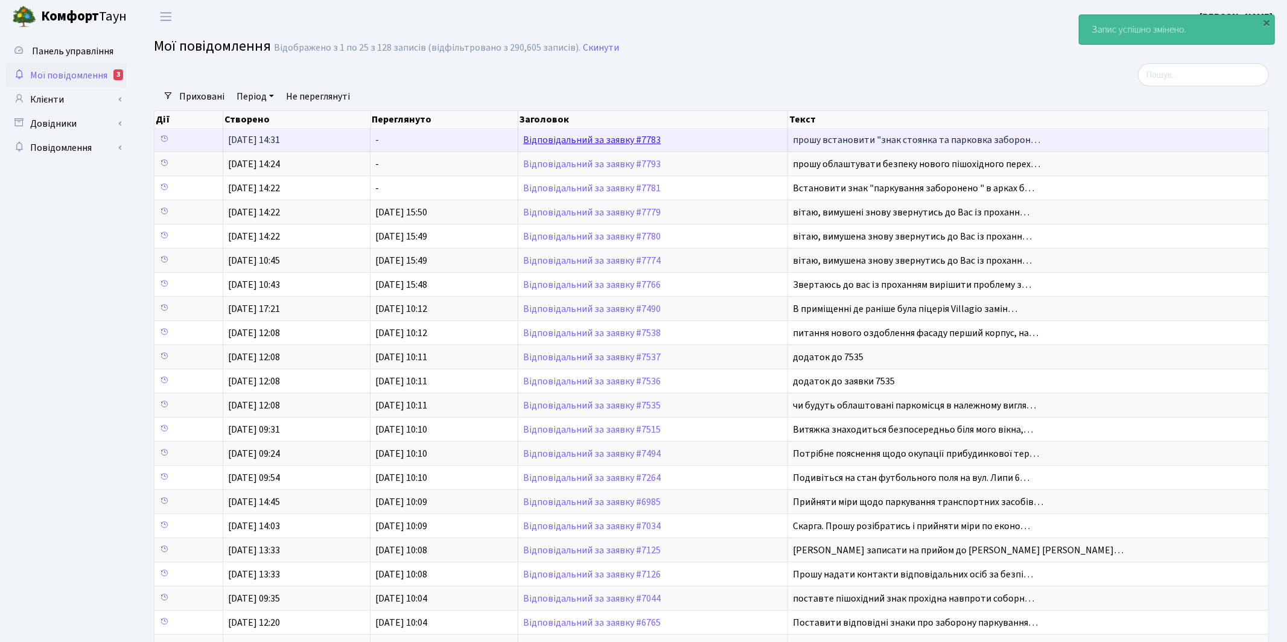
click at [588, 140] on link "Відповідальний за заявку #7783" at bounding box center [592, 139] width 138 height 13
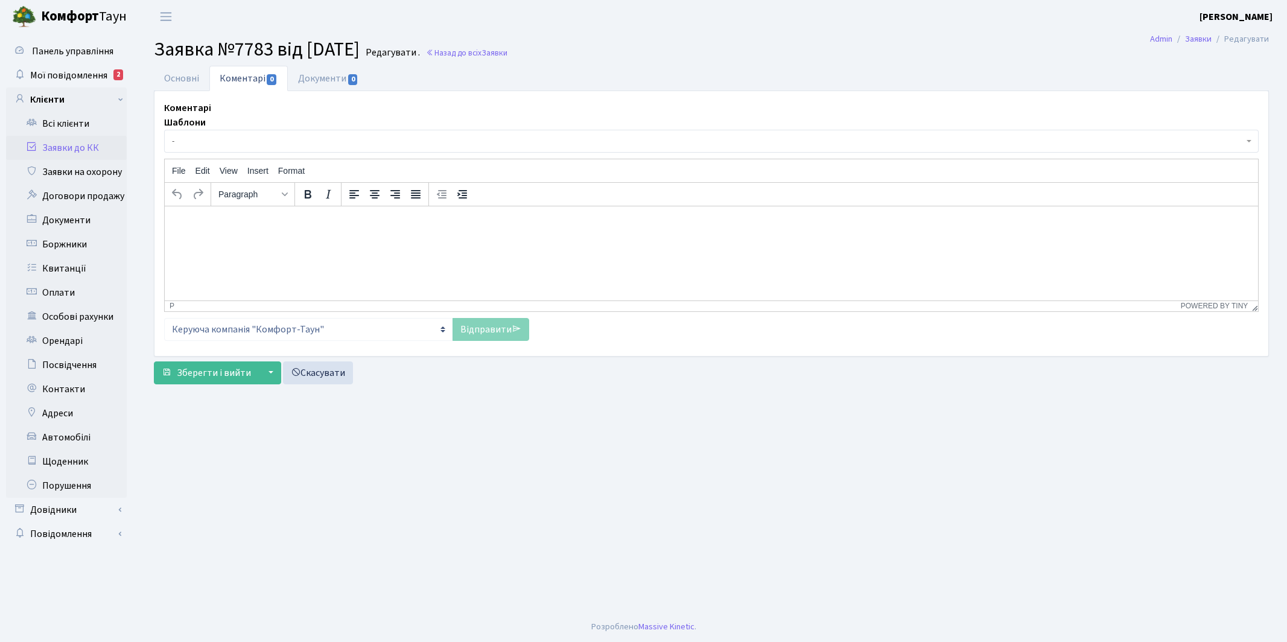
select select "18855"
select select "66"
click at [179, 82] on link "Основні" at bounding box center [182, 78] width 56 height 25
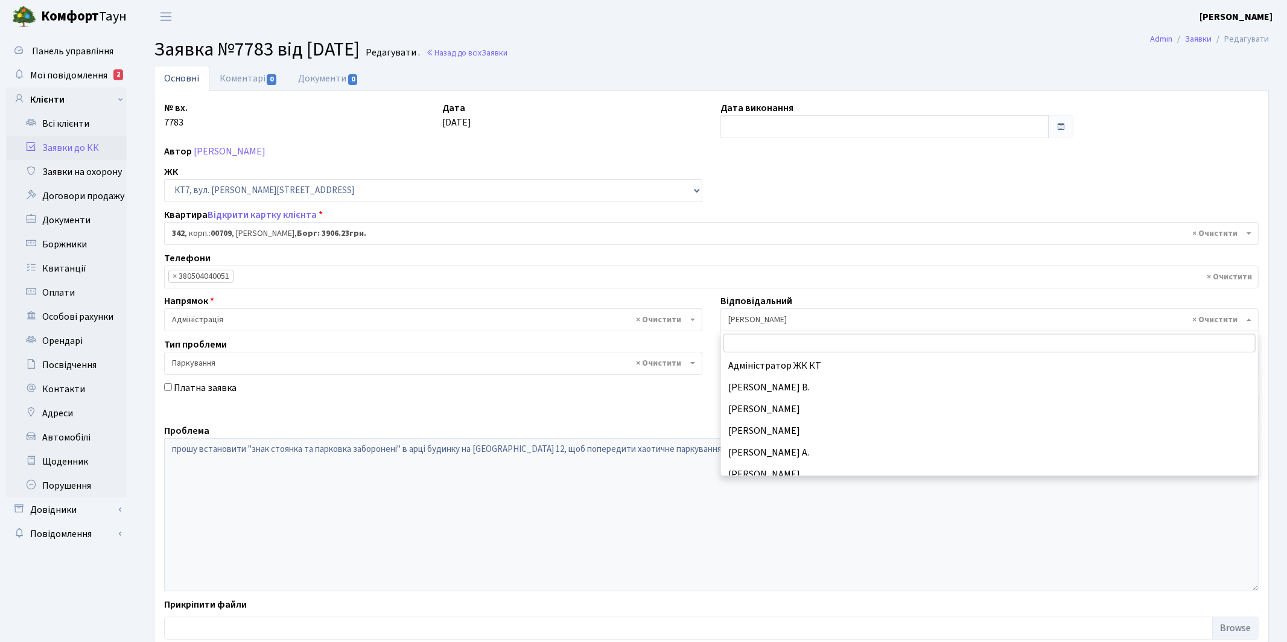
click at [754, 322] on span "× Якін Іван" at bounding box center [985, 320] width 515 height 12
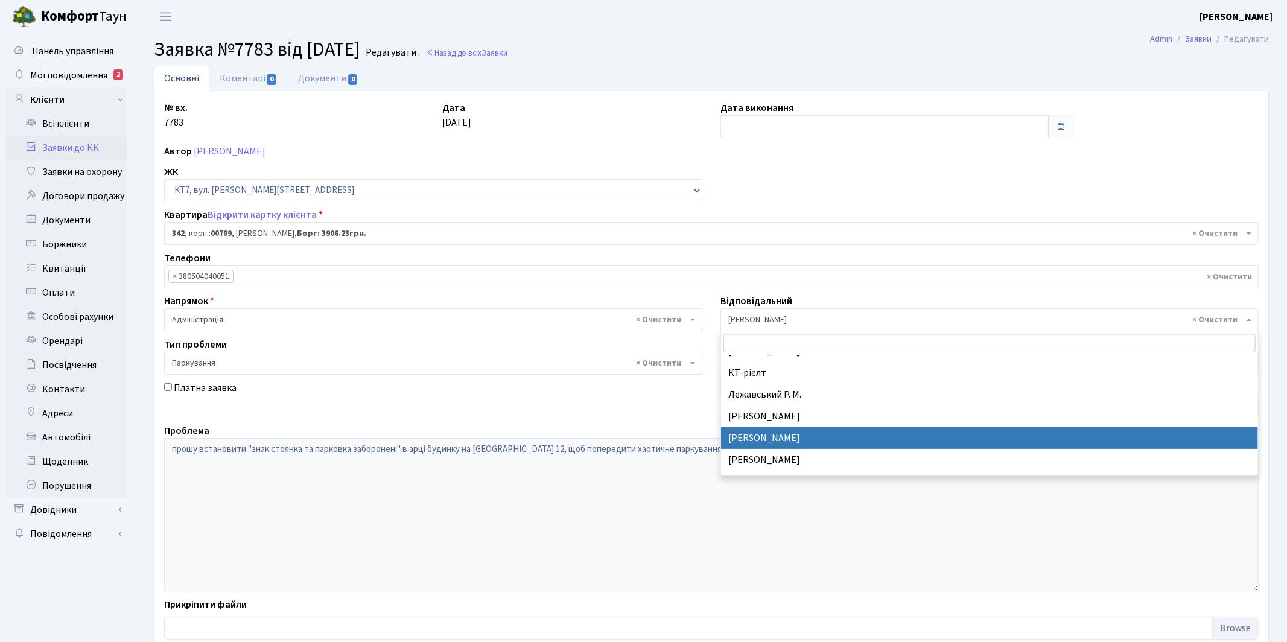
select select "25"
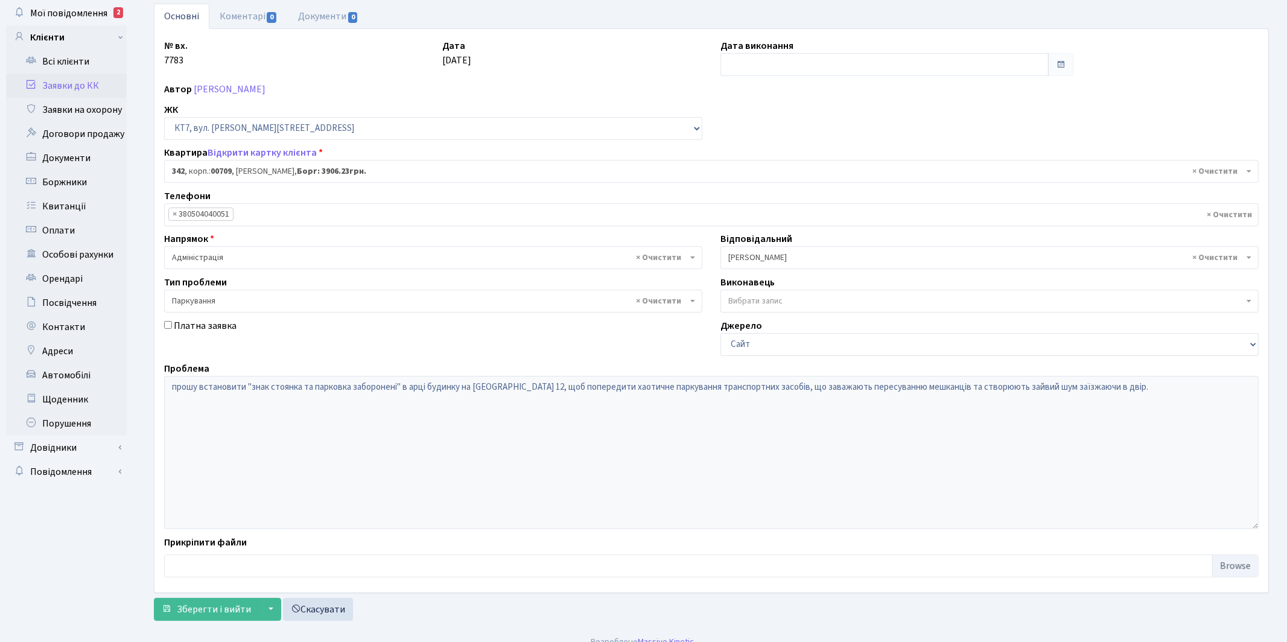
scroll to position [77, 0]
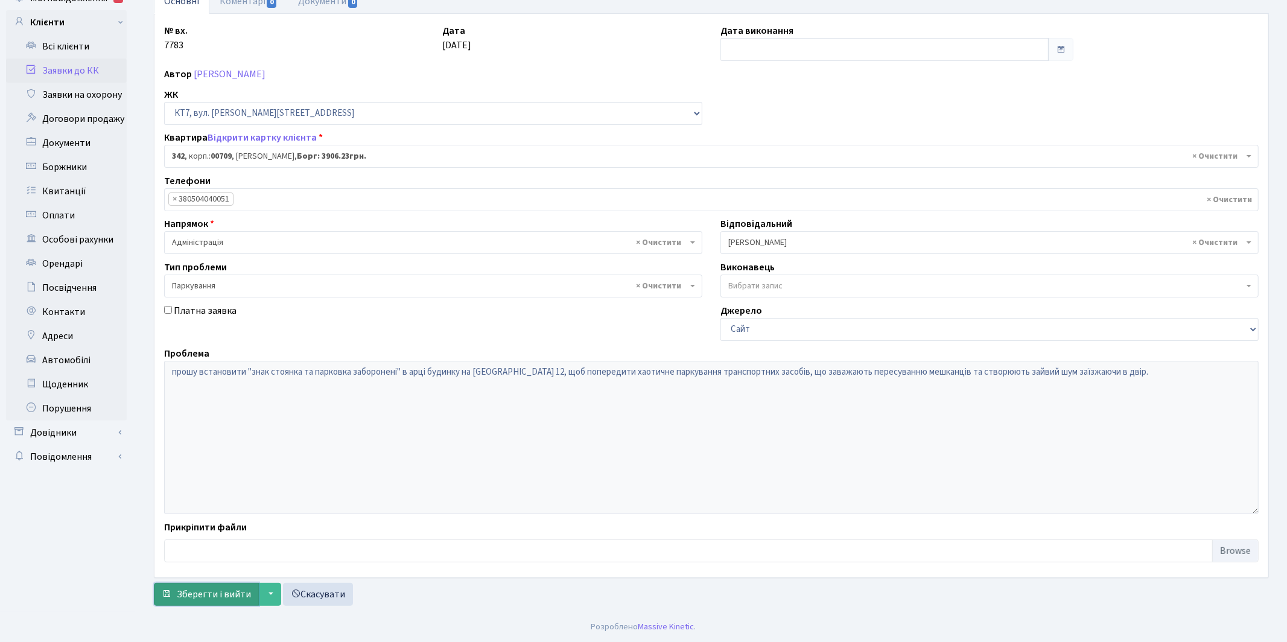
click at [190, 591] on span "Зберегти і вийти" at bounding box center [214, 594] width 74 height 13
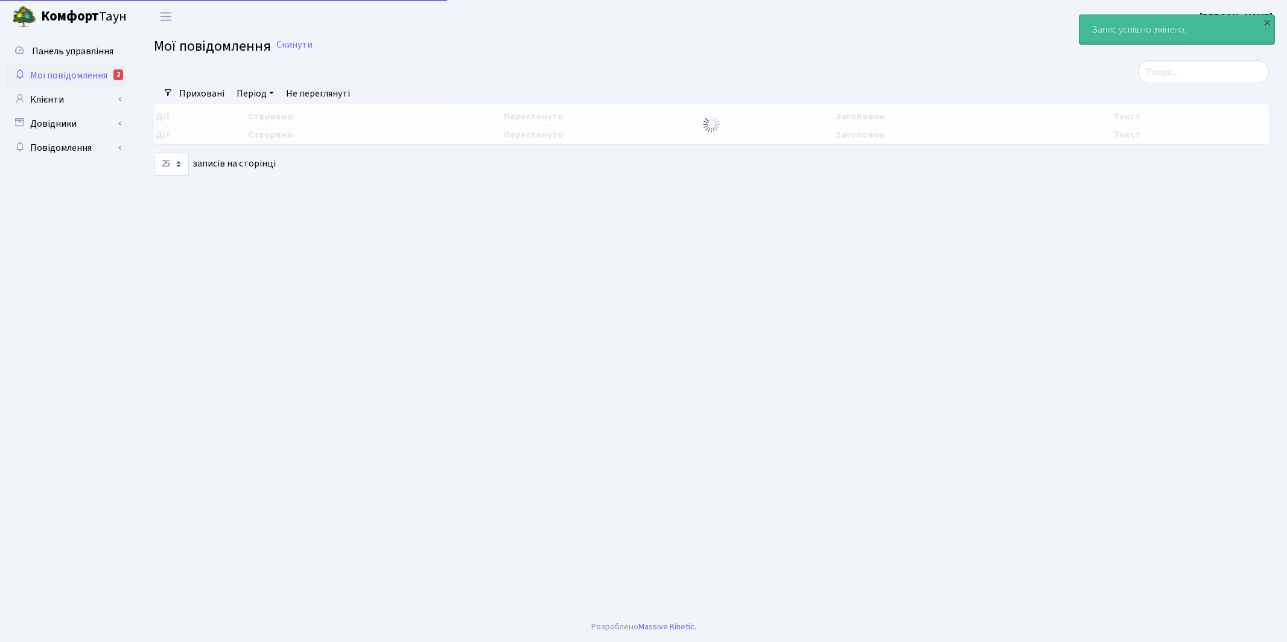
select select "25"
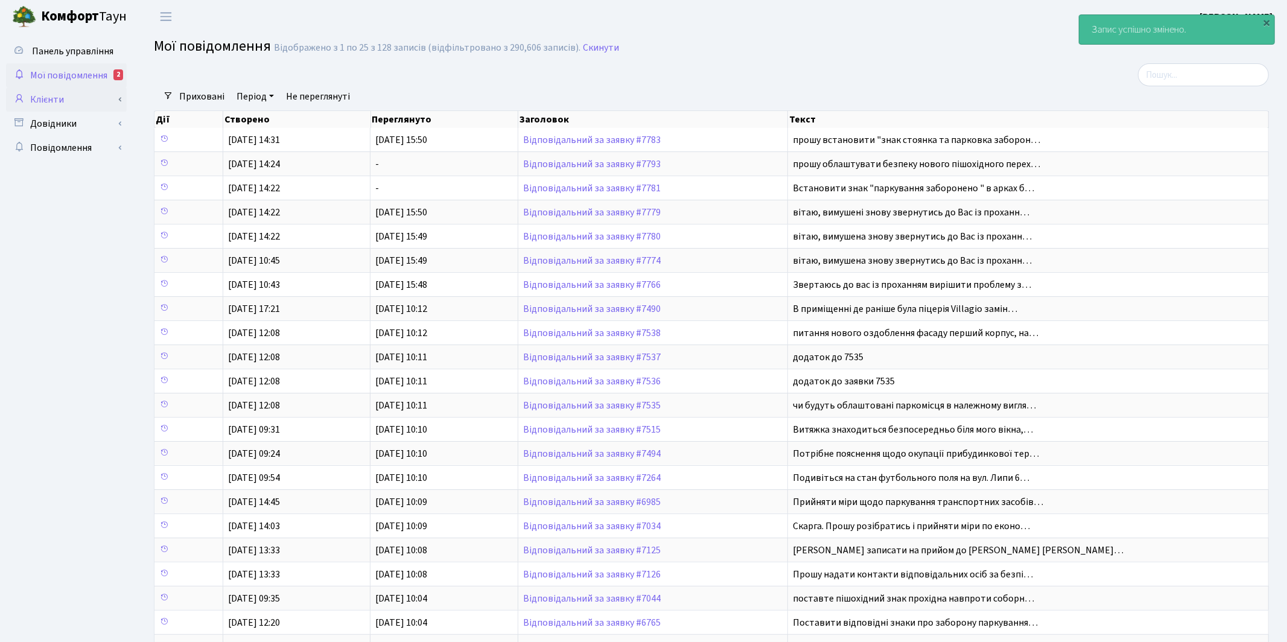
click at [48, 99] on link "Клієнти" at bounding box center [66, 100] width 121 height 24
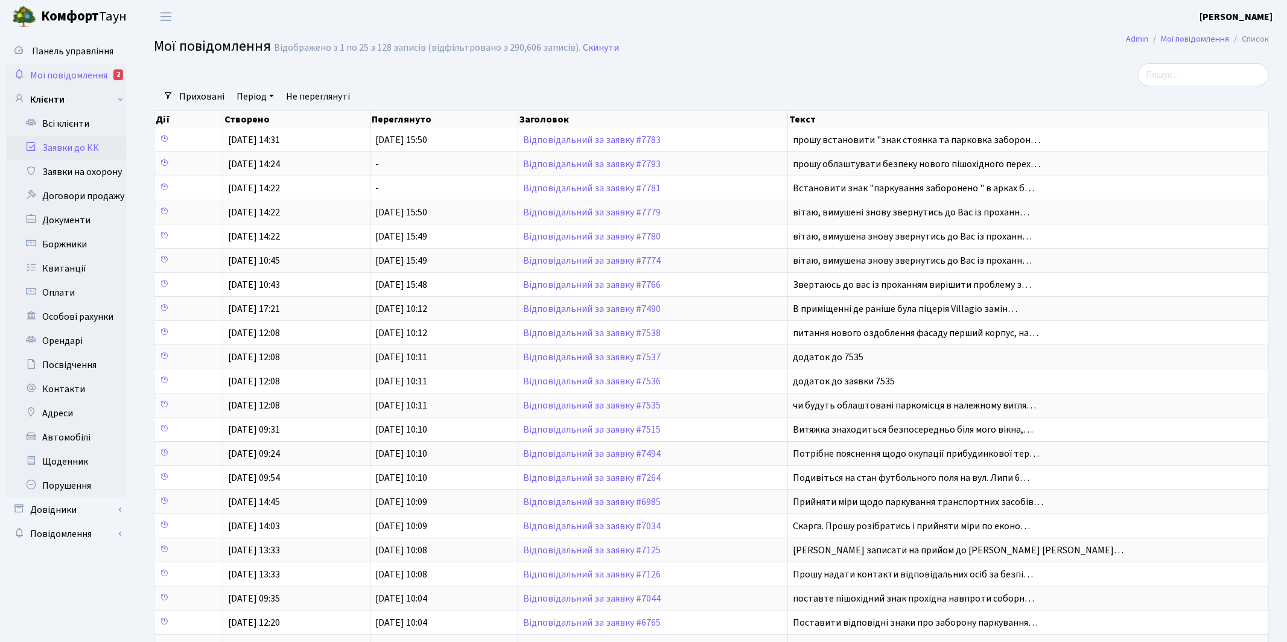
click at [71, 150] on link "Заявки до КК" at bounding box center [66, 148] width 121 height 24
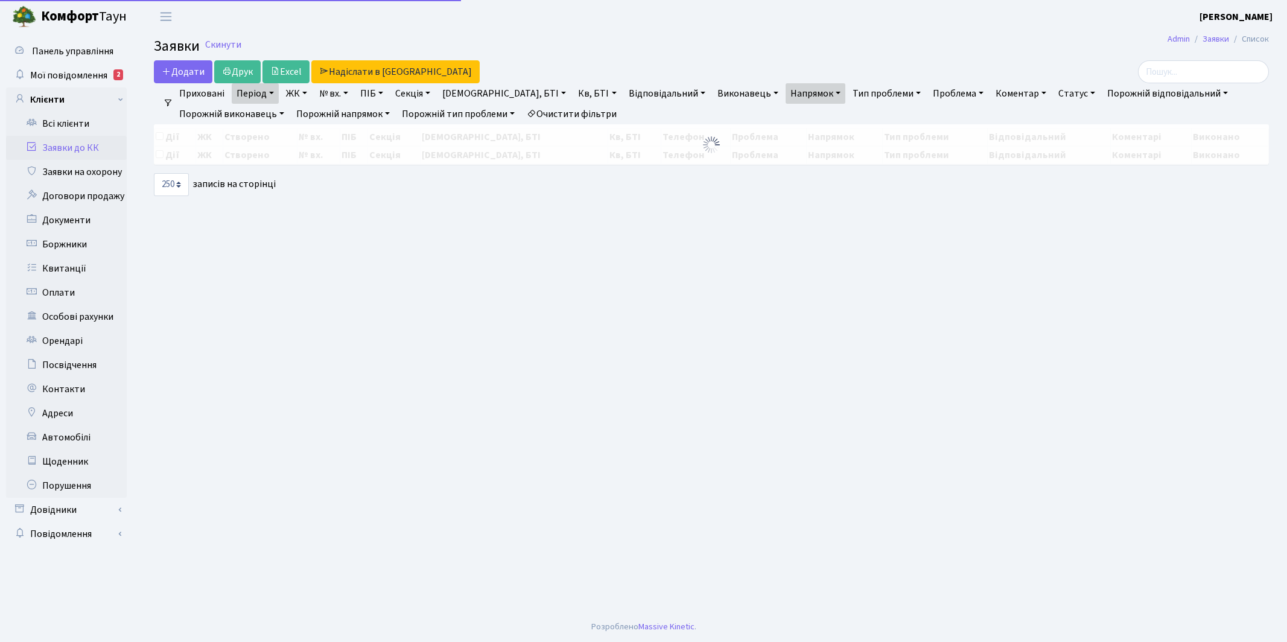
select select "250"
